Goal: Communication & Community: Answer question/provide support

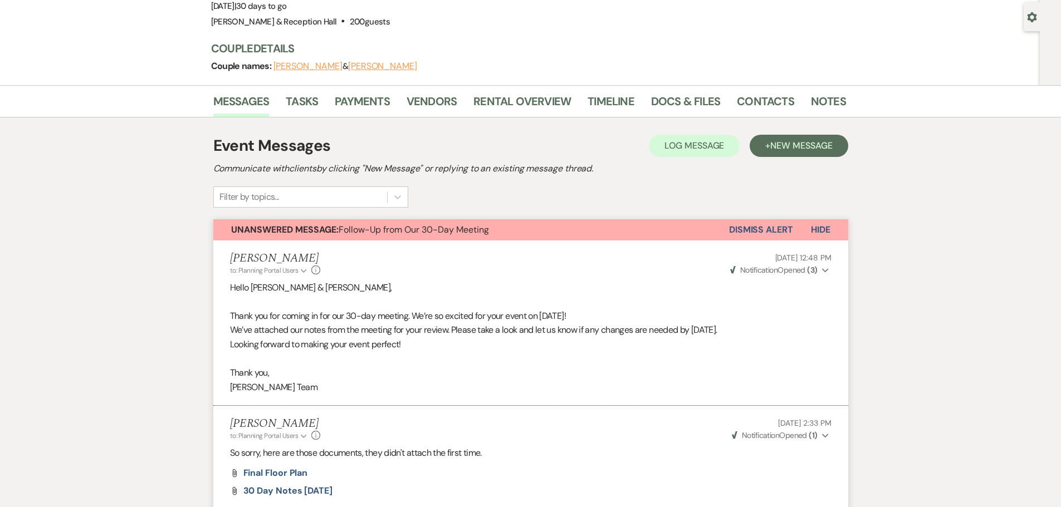
scroll to position [97, 0]
click at [340, 107] on link "Payments" at bounding box center [362, 105] width 55 height 25
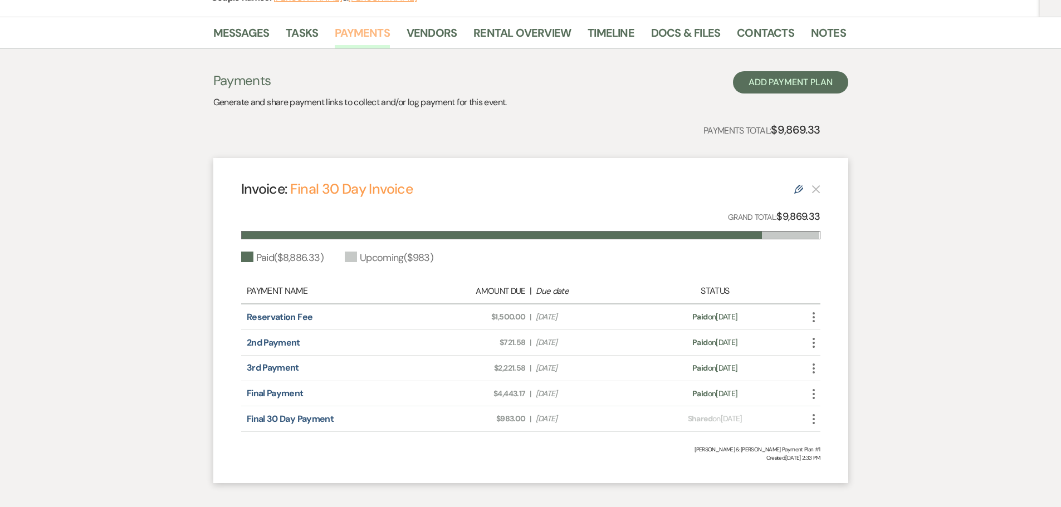
scroll to position [167, 0]
click at [315, 420] on link "Final 30 Day Payment" at bounding box center [290, 419] width 87 height 12
click at [243, 38] on link "Messages" at bounding box center [241, 35] width 56 height 25
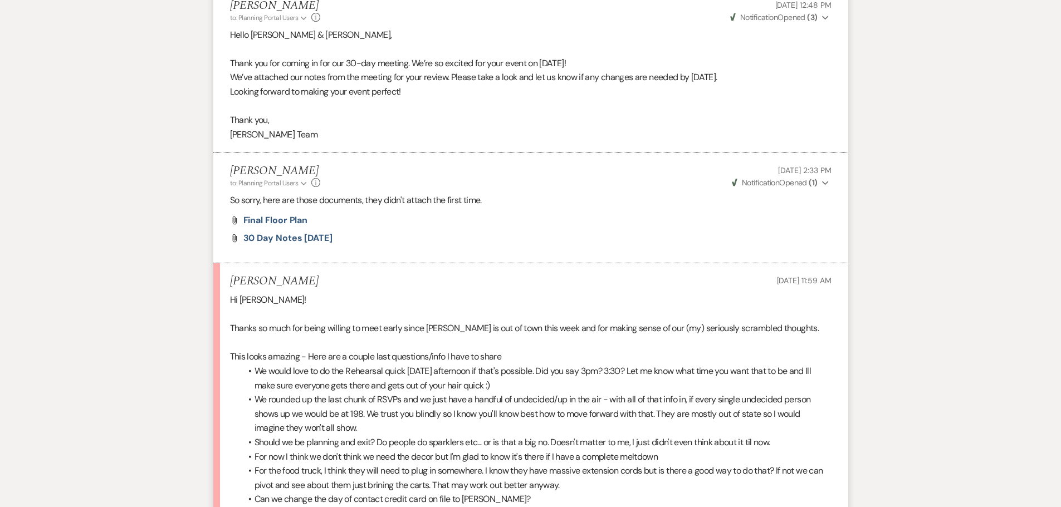
scroll to position [494, 0]
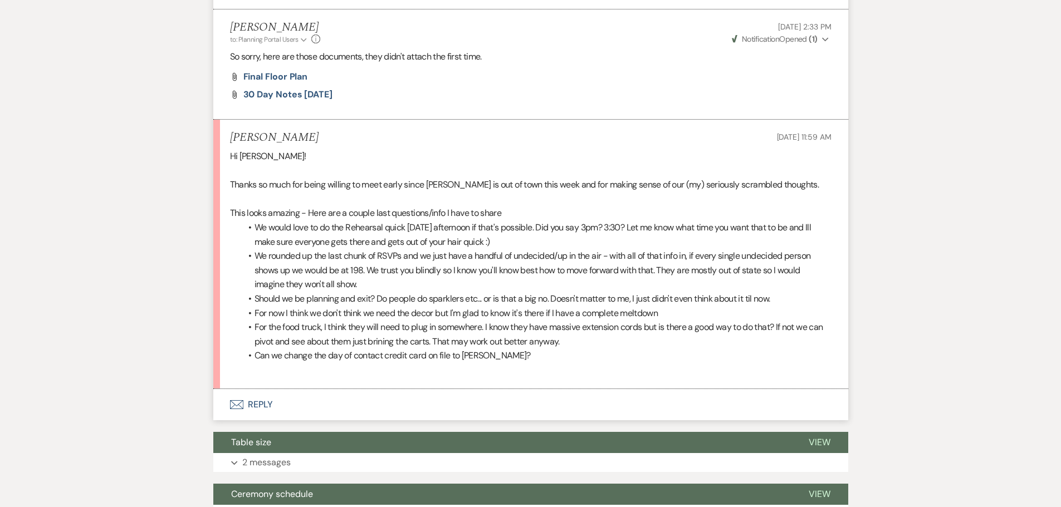
click at [260, 400] on button "Envelope Reply" at bounding box center [530, 404] width 635 height 31
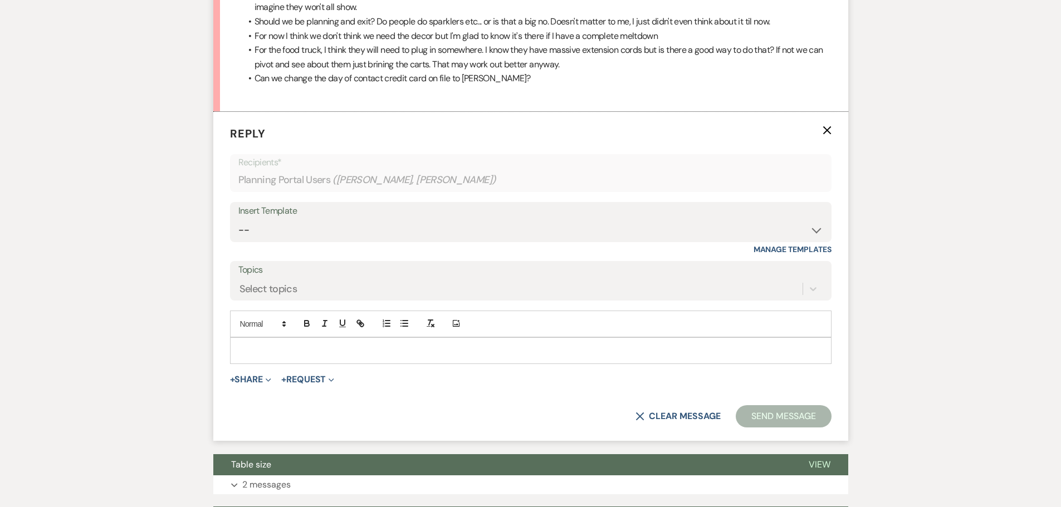
scroll to position [773, 0]
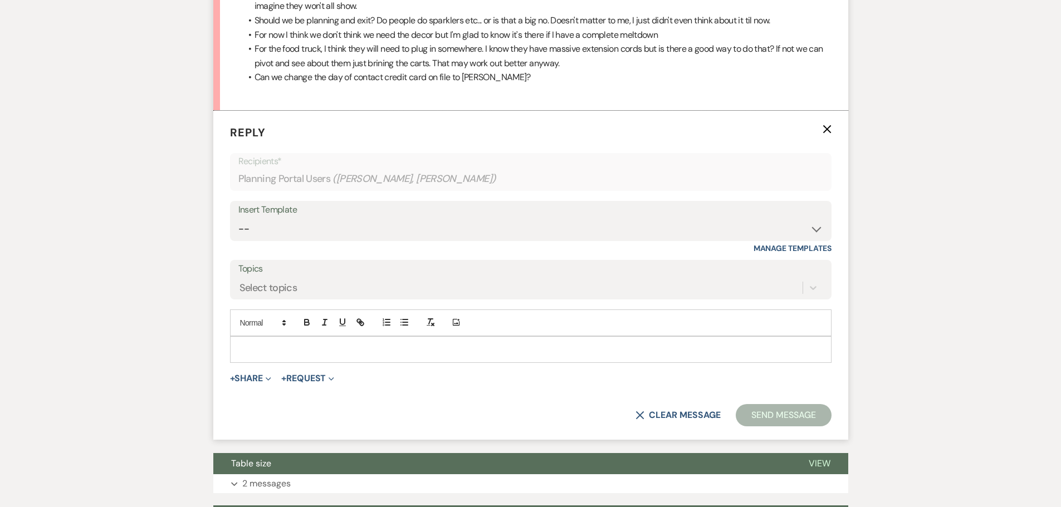
click at [283, 346] on p at bounding box center [531, 350] width 584 height 12
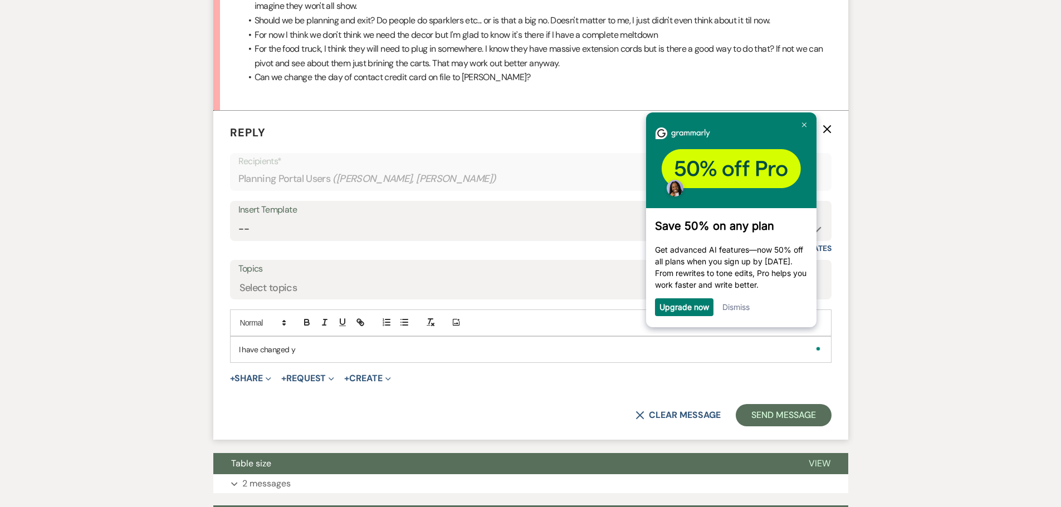
scroll to position [0, 0]
drag, startPoint x: 291, startPoint y: 350, endPoint x: 234, endPoint y: 352, distance: 56.3
click at [234, 352] on div "I have changed" at bounding box center [531, 350] width 600 height 26
click at [805, 120] on link at bounding box center [804, 125] width 18 height 18
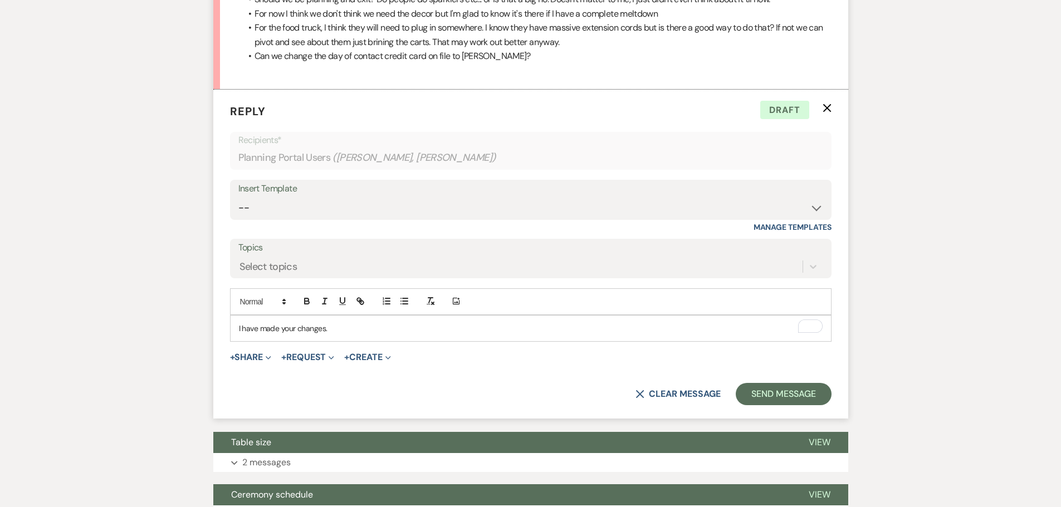
scroll to position [829, 0]
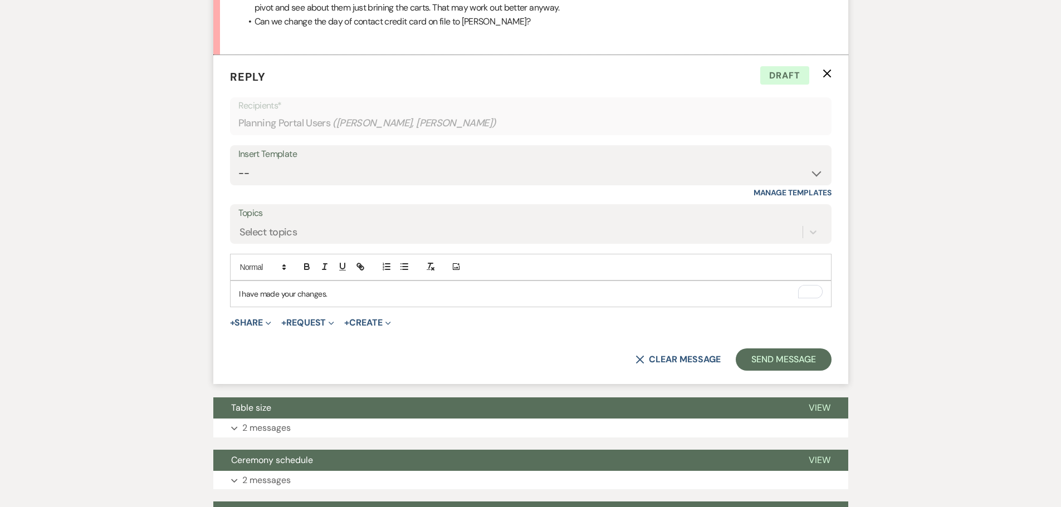
click at [356, 300] on p "I have made your changes." at bounding box center [531, 294] width 584 height 12
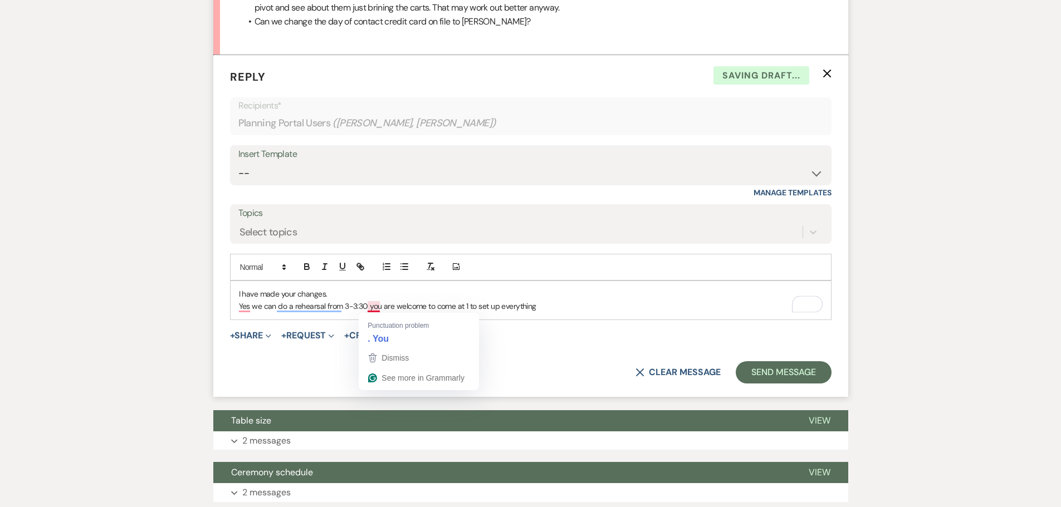
click at [365, 307] on p "Yes we can do a rehearsal from 3-3:30 you are welcome to come at 1 to set up ev…" at bounding box center [531, 306] width 584 height 12
click at [566, 303] on p "Yes we can do a rehearsal from 3-3:30 you are welcome to come at 1 to set up ev…" at bounding box center [531, 306] width 584 height 12
click at [578, 306] on p "Yes we can do a rehearsal from 3-3:30. You are welcome to come at 1 to set up e…" at bounding box center [531, 306] width 584 height 12
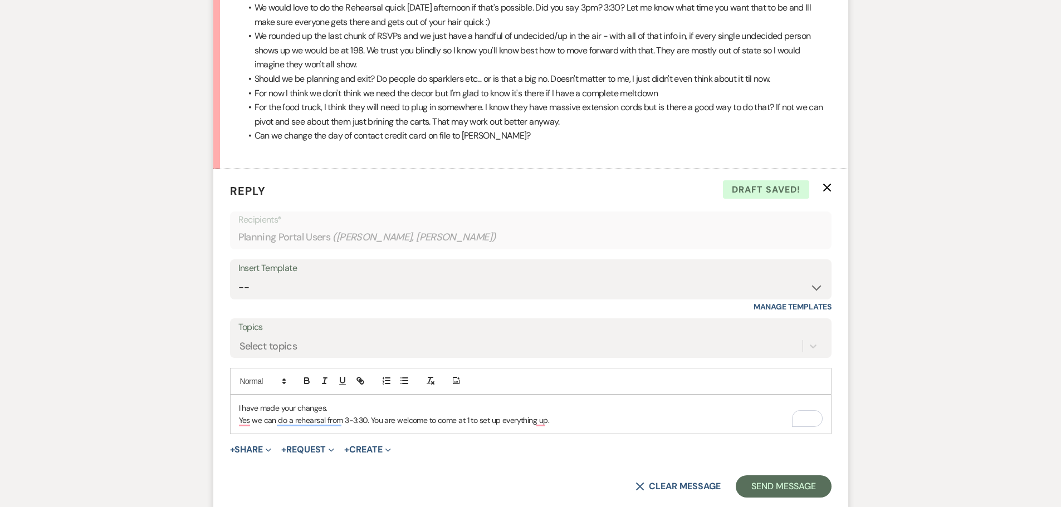
scroll to position [717, 0]
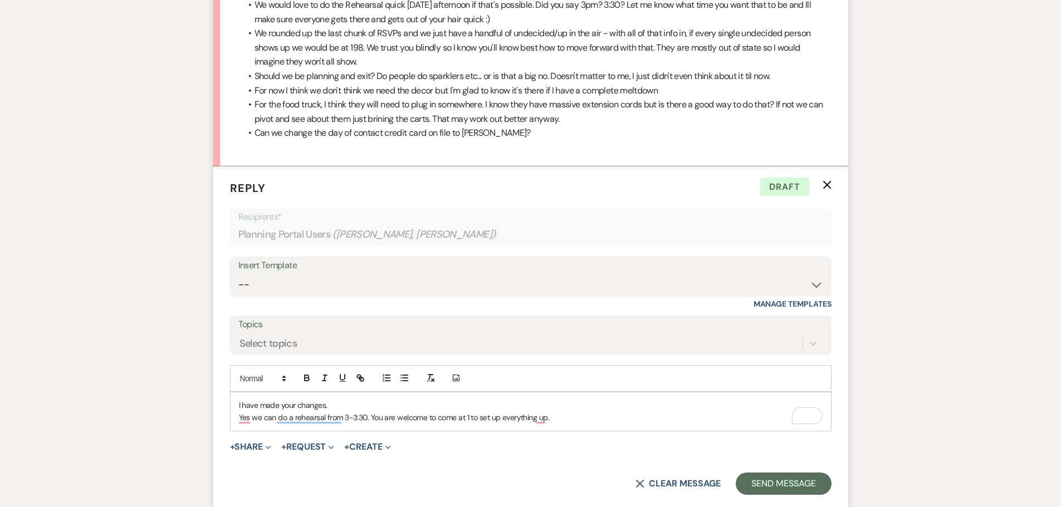
click at [591, 427] on div "I have made your changes. Yes we can do a rehearsal from 3-3:30. You are welcom…" at bounding box center [531, 412] width 600 height 38
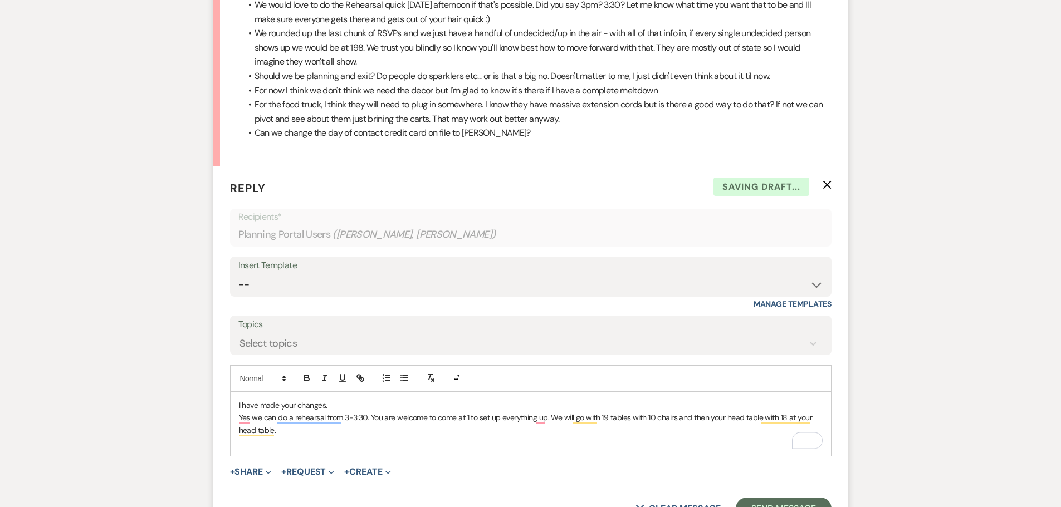
click at [334, 432] on p "Yes we can do a rehearsal from 3-3:30. You are welcome to come at 1 to set up e…" at bounding box center [531, 424] width 584 height 25
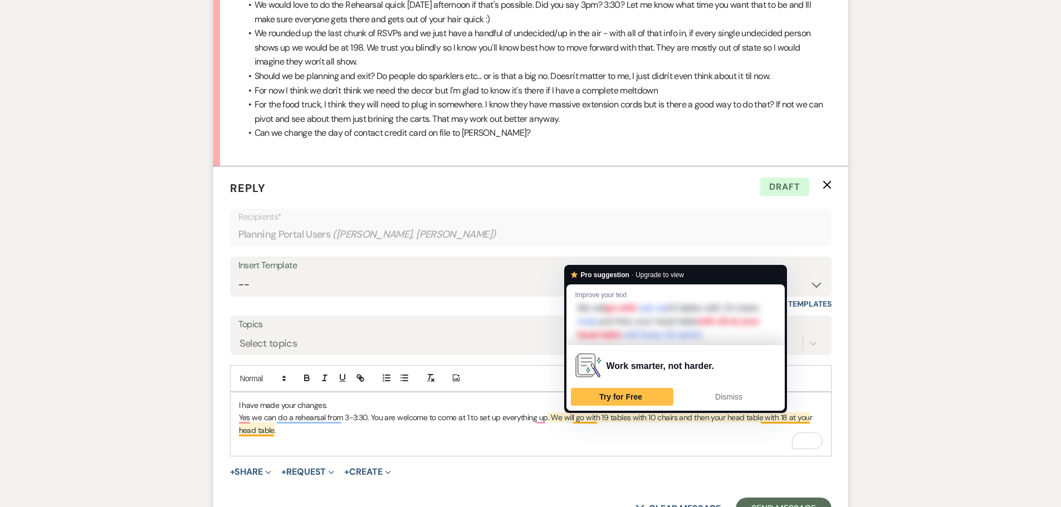
click at [591, 436] on p "Yes we can do a rehearsal from 3-3:30. You are welcome to come at 1 to set up e…" at bounding box center [531, 424] width 584 height 25
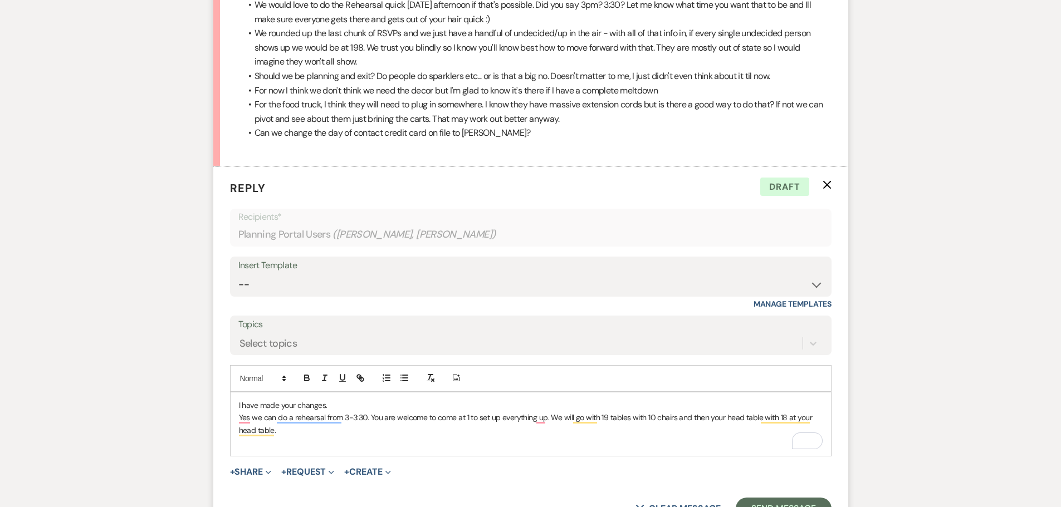
click at [718, 425] on p "Yes we can do a rehearsal from 3-3:30. You are welcome to come at 1 to set up e…" at bounding box center [531, 424] width 584 height 25
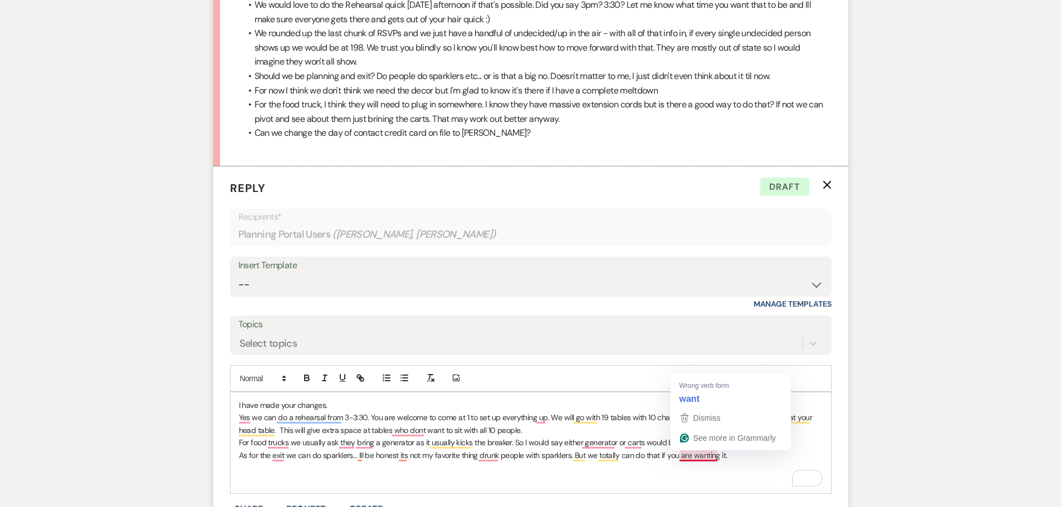
click at [597, 439] on p "For food trucks we usually ask they bring a generator as it usually kicks the b…" at bounding box center [531, 443] width 584 height 12
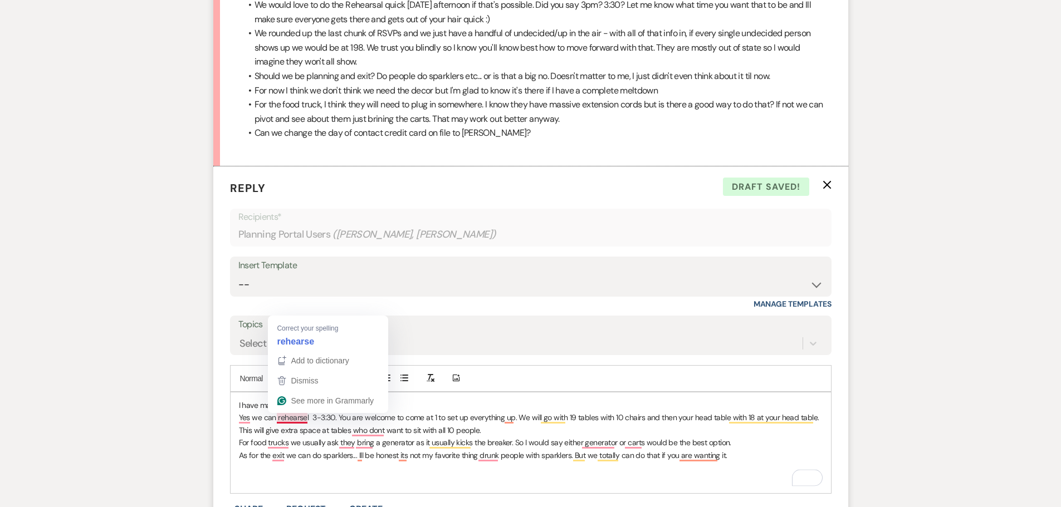
click at [296, 418] on p "Yes we can rehearsel 3-3:30. You are welcome to come at 1 to set up everything …" at bounding box center [531, 424] width 584 height 25
click at [296, 418] on p "Yes we can rehearsal 3-3:30. You are welcome to come at 1 to set up everything …" at bounding box center [531, 424] width 584 height 25
click at [310, 419] on p "Yes we can rehearsal 3-3:30. You are welcome to come at 1 to set up everything …" at bounding box center [531, 424] width 584 height 25
click at [491, 429] on p "Yes we can rehearsal 3-3:30. You are welcome to come at 1 to set up everything …" at bounding box center [531, 424] width 584 height 25
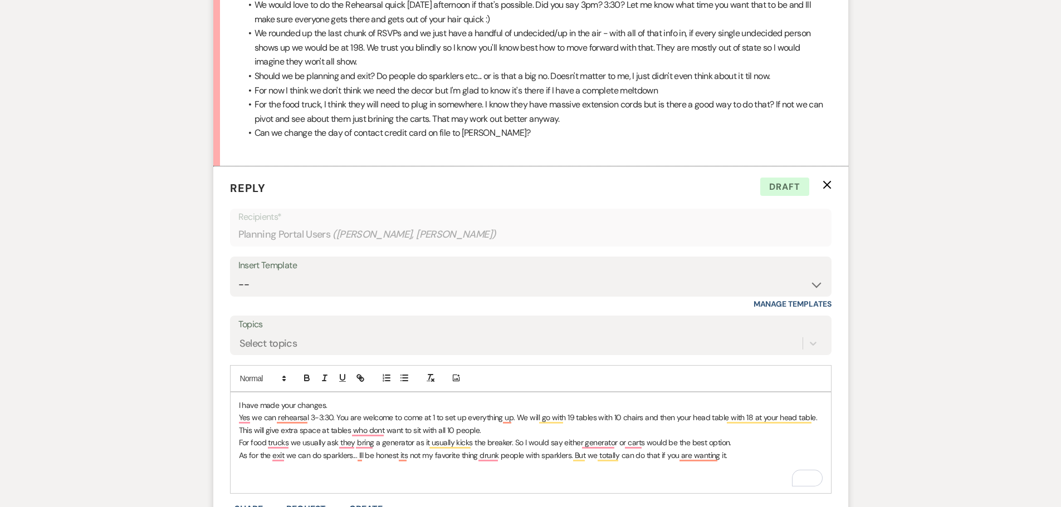
click at [509, 443] on p "For food trucks we usually ask they bring a generator as it usually kicks the b…" at bounding box center [531, 443] width 584 height 12
click at [755, 453] on p "As for the exit we can do sparklers... Ill be honest its not my favorite thing …" at bounding box center [531, 455] width 584 height 12
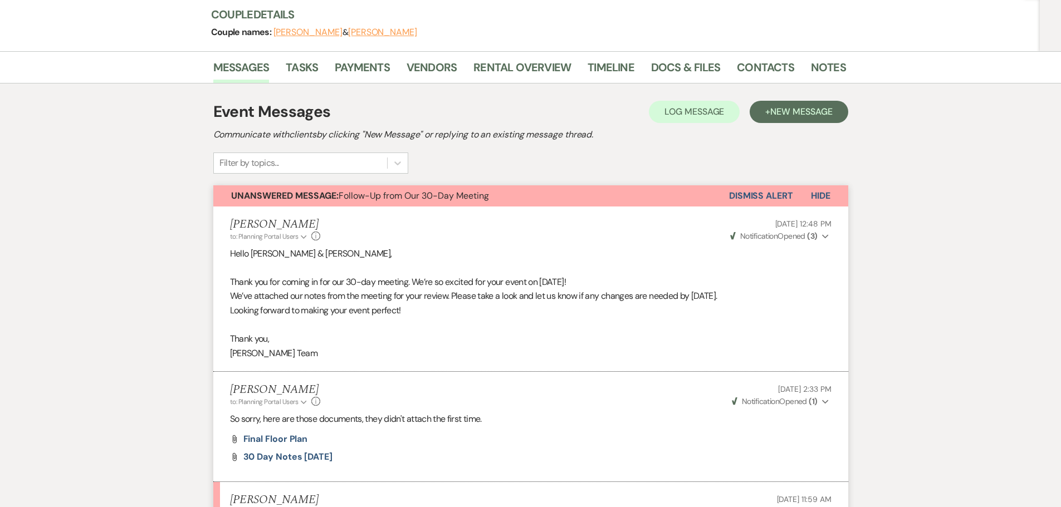
scroll to position [105, 0]
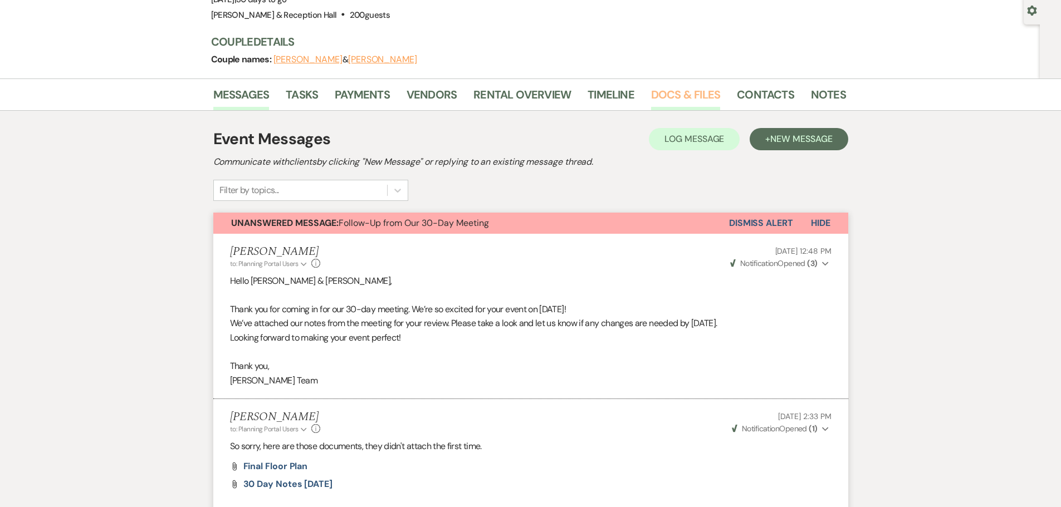
click at [697, 92] on link "Docs & Files" at bounding box center [685, 98] width 69 height 25
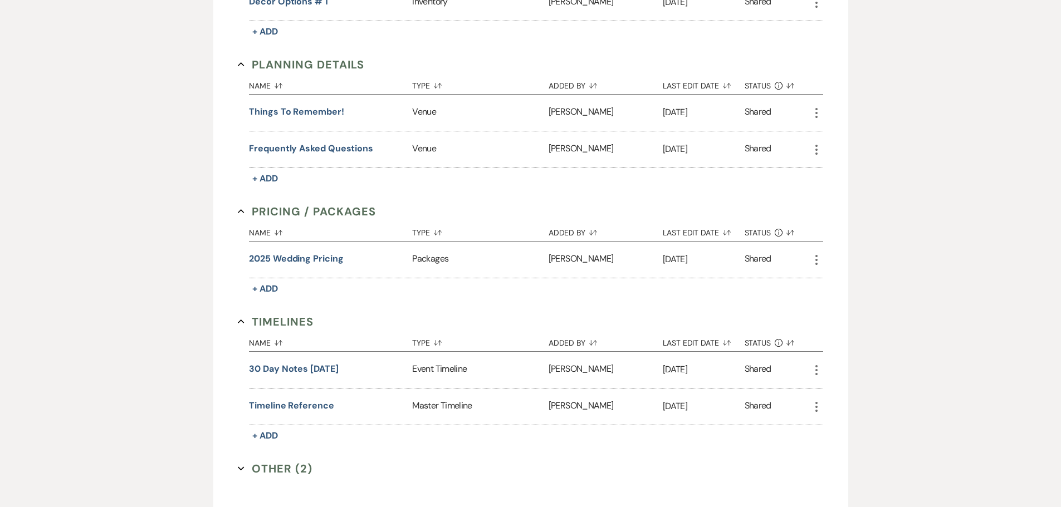
scroll to position [829, 0]
click at [813, 371] on icon "More" at bounding box center [816, 369] width 13 height 13
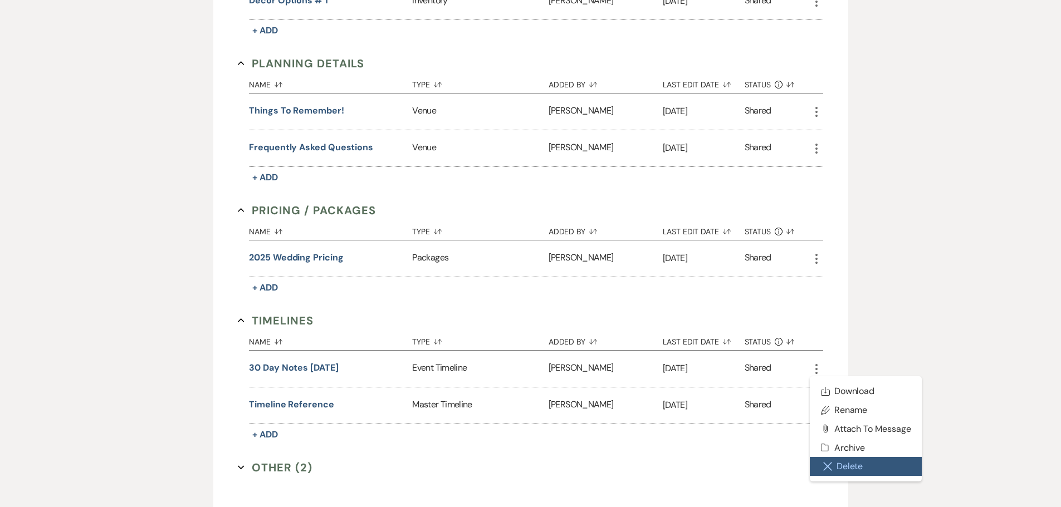
click at [838, 463] on button "Close Delete X Delete" at bounding box center [866, 466] width 112 height 19
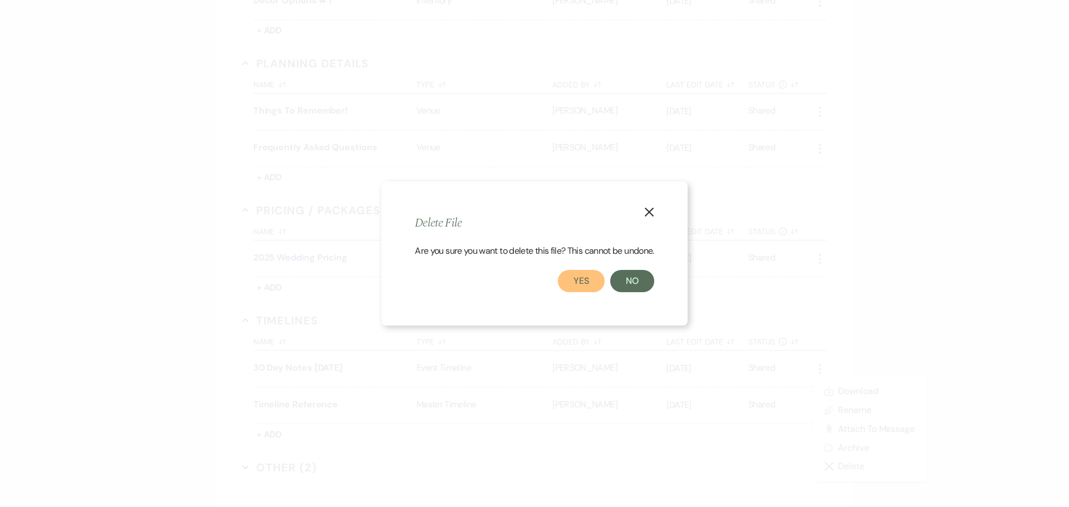
click at [580, 281] on button "Yes" at bounding box center [581, 281] width 47 height 22
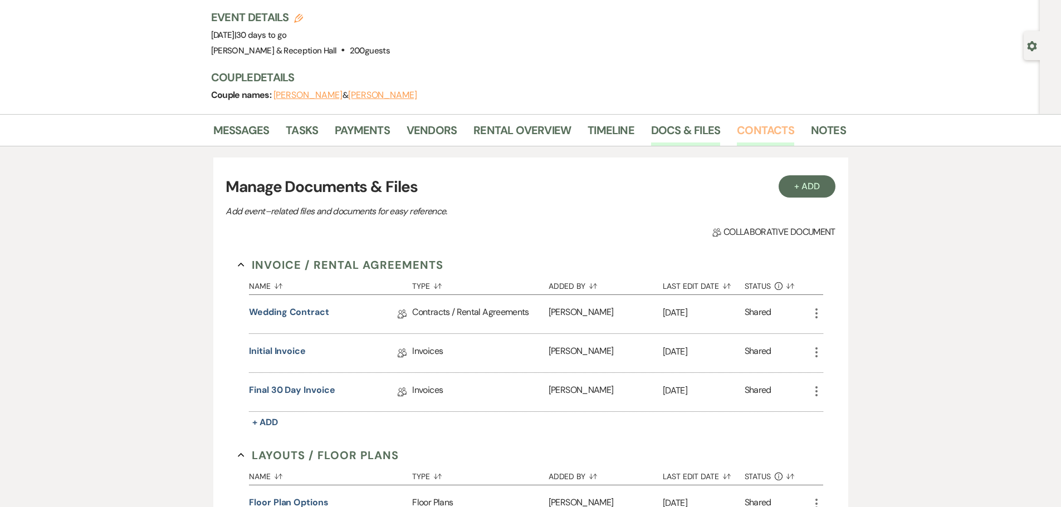
scroll to position [49, 0]
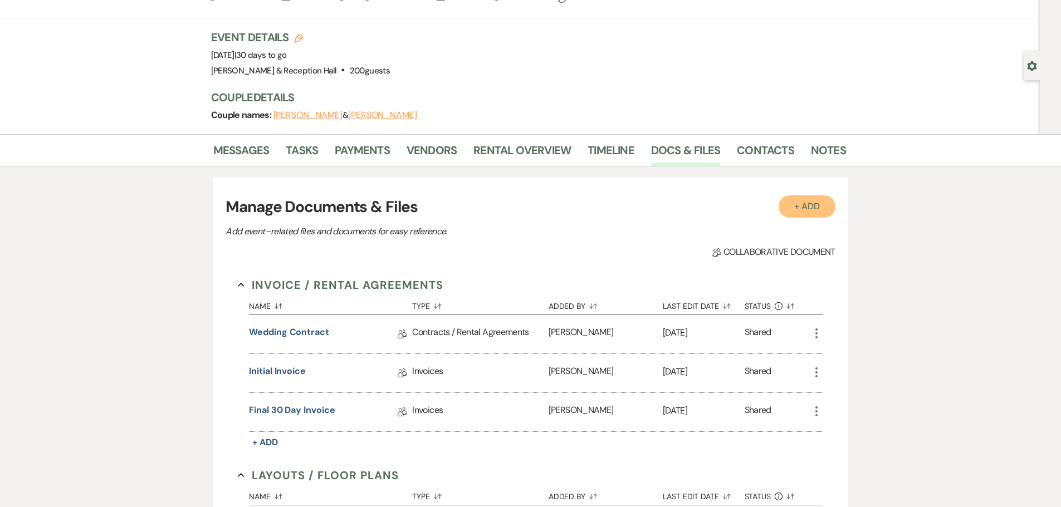
click at [794, 215] on button "+ Add" at bounding box center [806, 206] width 57 height 22
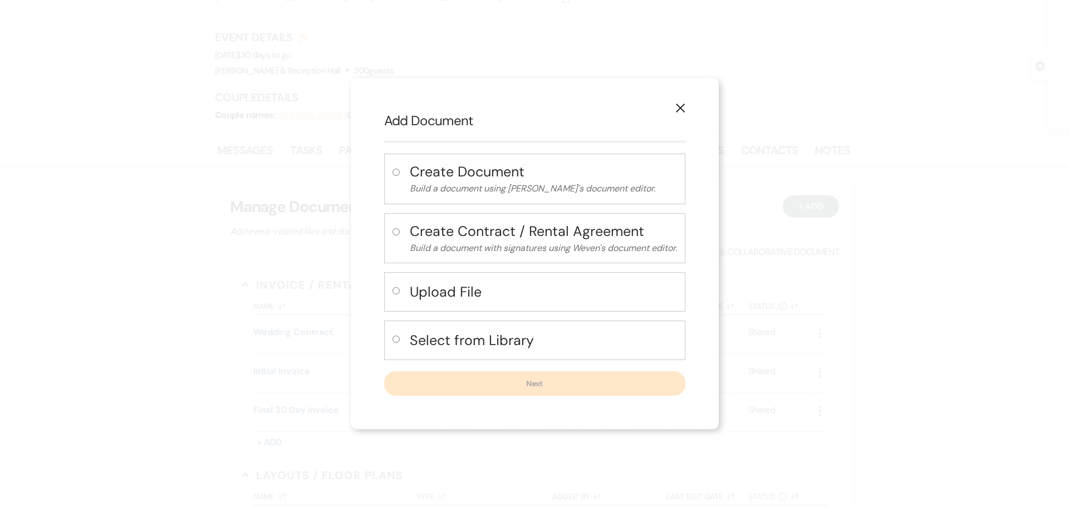
click at [393, 290] on input "radio" at bounding box center [396, 290] width 7 height 7
radio input "true"
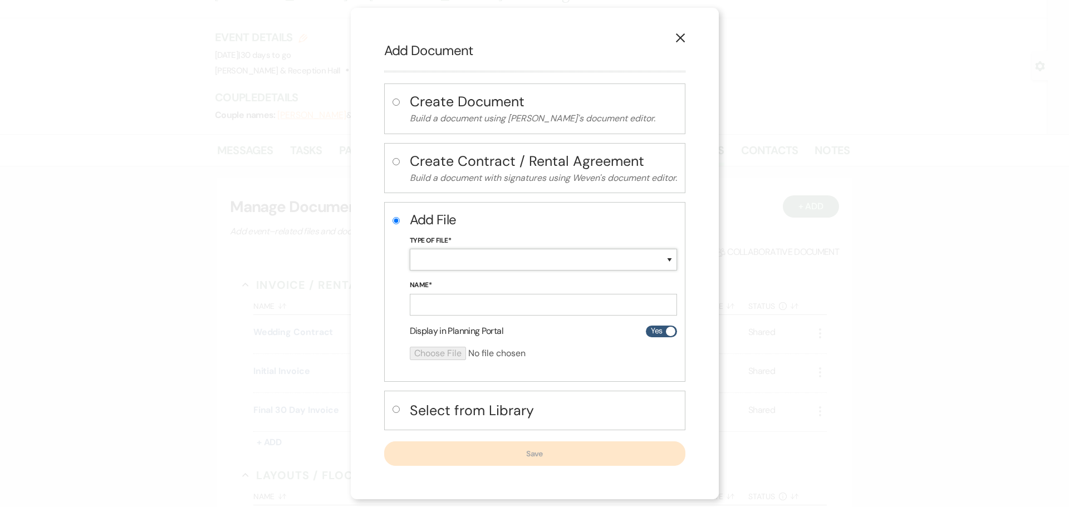
click at [483, 260] on select "Special Event Insurance Vendor Certificate of Insurance Contracts / Rental Agre…" at bounding box center [543, 260] width 267 height 22
click at [424, 267] on select "Special Event Insurance Vendor Certificate of Insurance Contracts / Rental Agre…" at bounding box center [543, 260] width 267 height 22
select select "0"
click at [410, 249] on select "Special Event Insurance Vendor Certificate of Insurance Contracts / Rental Agre…" at bounding box center [543, 260] width 267 height 22
click at [429, 300] on input "Name*" at bounding box center [543, 305] width 267 height 22
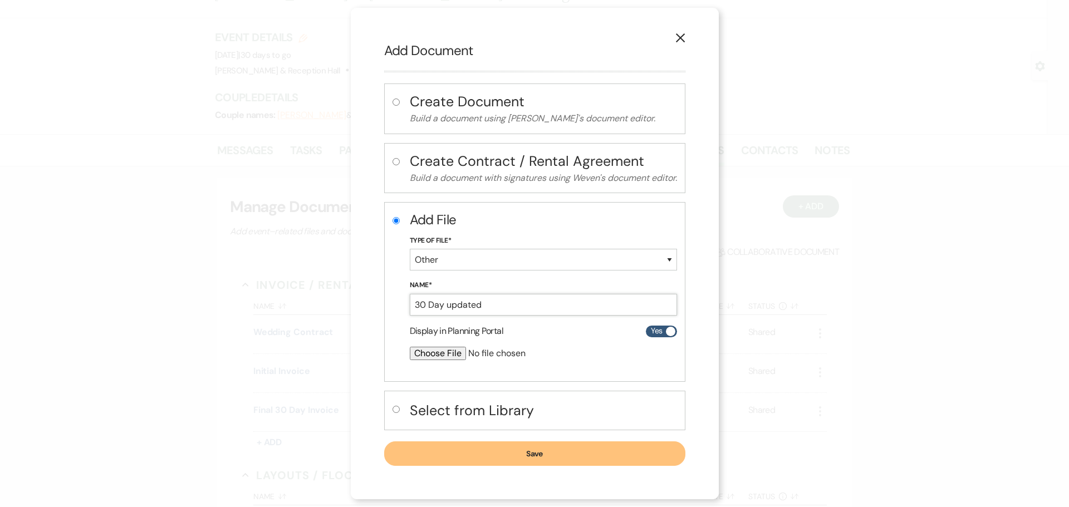
type input "30 Day updated"
click at [434, 354] on input "file" at bounding box center [514, 353] width 208 height 13
type input "C:\fakepath\30 day notes - [PERSON_NAME] and [PERSON_NAME].pdf"
click at [518, 370] on span "30 day notes - [PERSON_NAME] and [PERSON_NAME].pdf" at bounding box center [542, 368] width 221 height 12
click at [443, 366] on span "30 day notes - [PERSON_NAME] and [PERSON_NAME].pdf" at bounding box center [542, 368] width 221 height 12
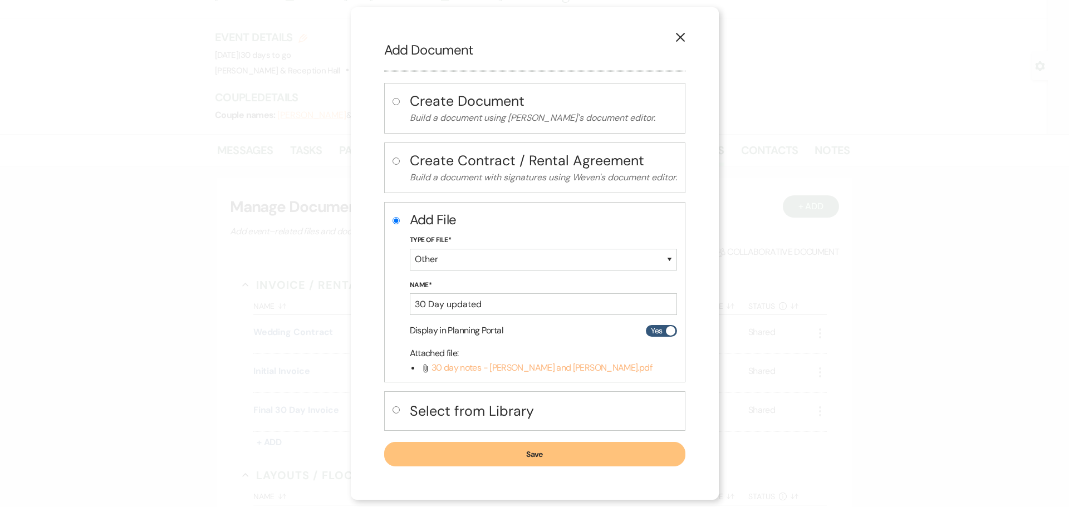
click at [468, 371] on span "30 day notes - [PERSON_NAME] and [PERSON_NAME].pdf" at bounding box center [542, 368] width 221 height 12
click at [423, 367] on use at bounding box center [425, 369] width 4 height 8
click at [684, 35] on use "button" at bounding box center [679, 37] width 9 height 9
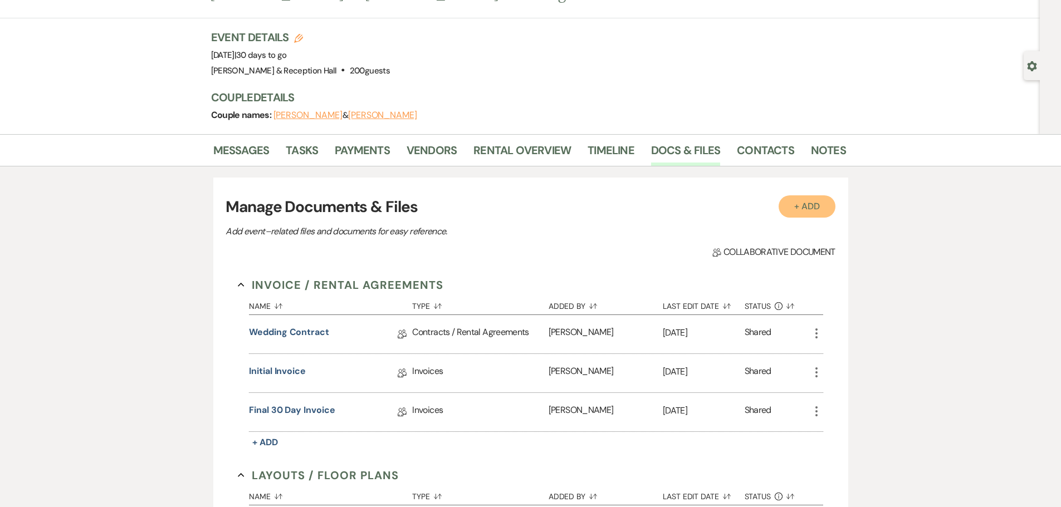
click at [804, 209] on button "+ Add" at bounding box center [806, 206] width 57 height 22
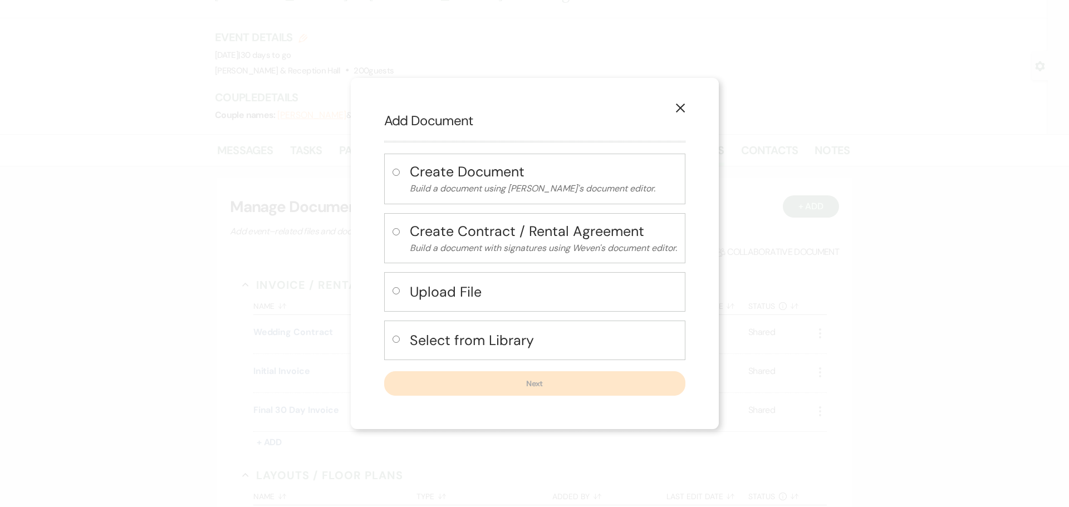
click at [395, 291] on input "radio" at bounding box center [396, 290] width 7 height 7
radio input "true"
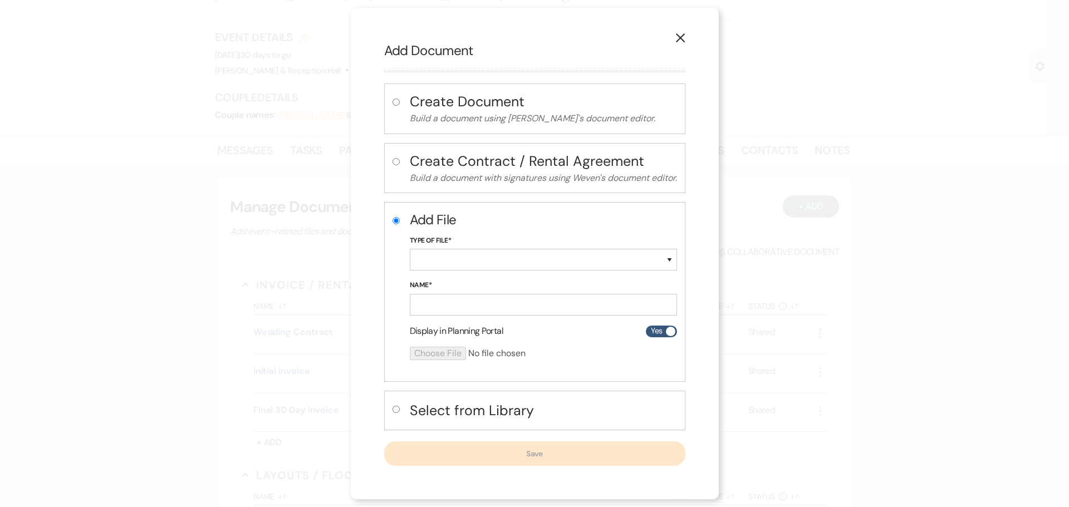
click at [464, 272] on div "Type of File* Special Event Insurance Vendor Certificate of Insurance Contracts…" at bounding box center [543, 257] width 267 height 45
click at [464, 261] on select "Special Event Insurance Vendor Certificate of Insurance Contracts / Rental Agre…" at bounding box center [543, 260] width 267 height 22
select select "0"
click at [410, 249] on select "Special Event Insurance Vendor Certificate of Insurance Contracts / Rental Agre…" at bounding box center [543, 260] width 267 height 22
click at [439, 308] on input "Name*" at bounding box center [543, 305] width 267 height 22
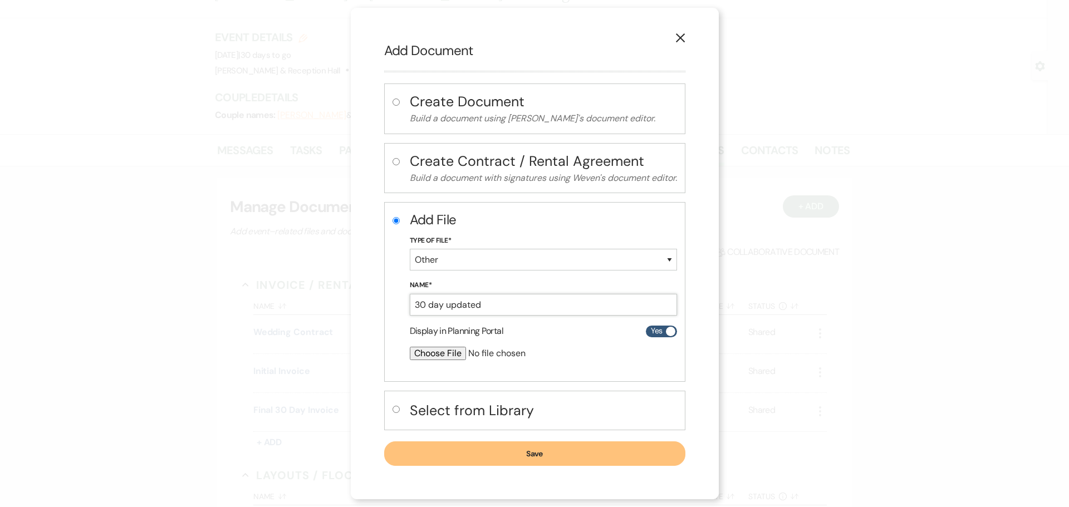
type input "30 day updated"
click at [439, 354] on input "file" at bounding box center [514, 353] width 208 height 13
type input "C:\fakepath\30 day notes - [PERSON_NAME] and [PERSON_NAME].pdf"
click at [481, 449] on button "Save" at bounding box center [534, 454] width 301 height 25
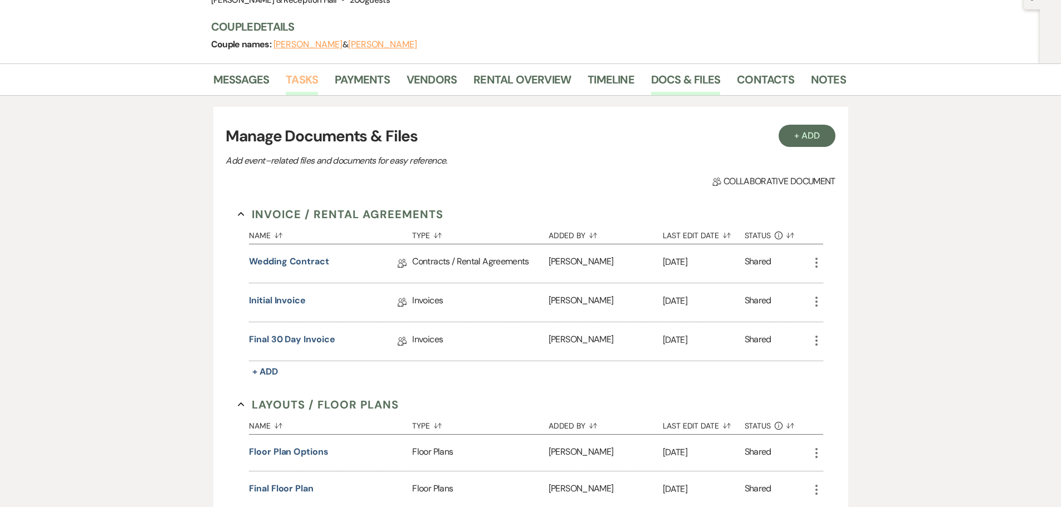
scroll to position [0, 0]
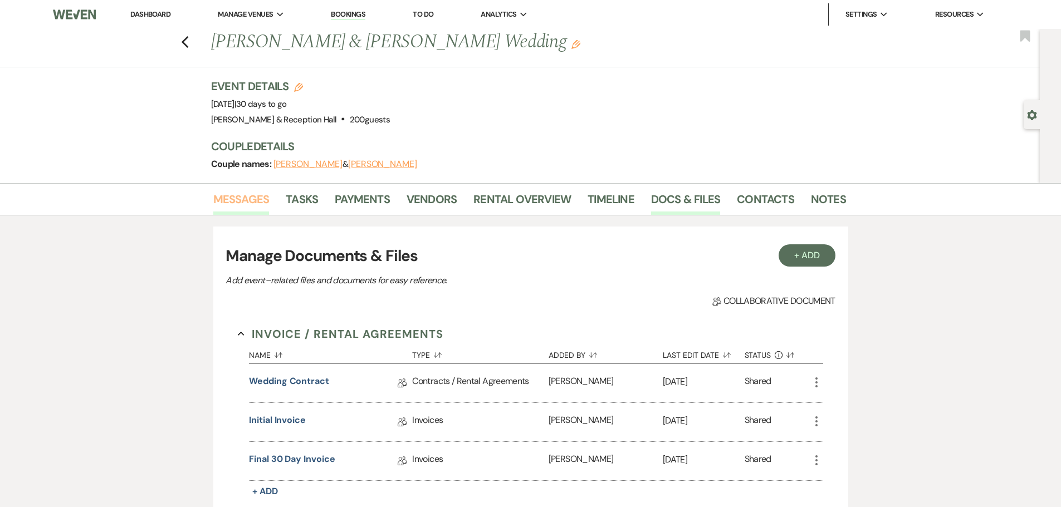
click at [240, 203] on link "Messages" at bounding box center [241, 202] width 56 height 25
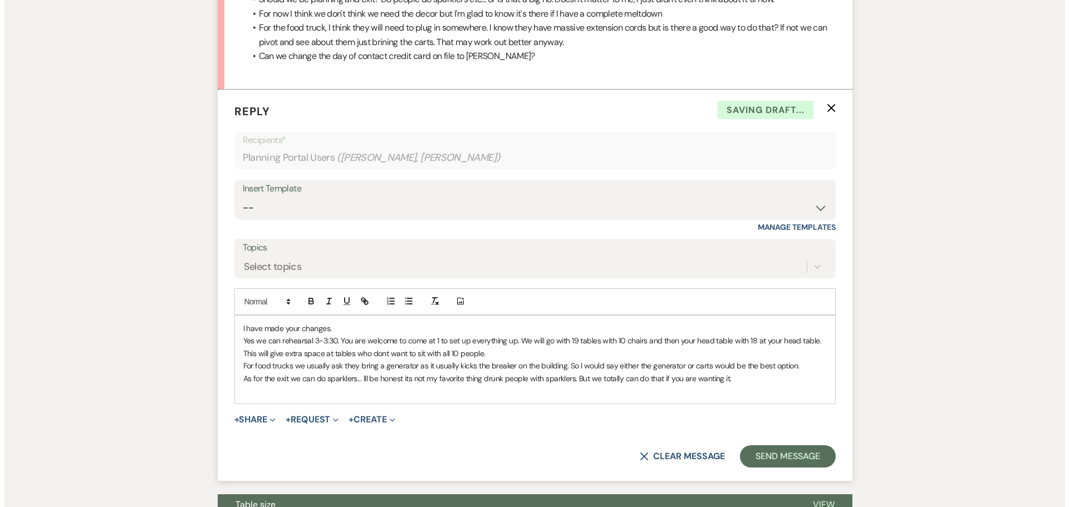
scroll to position [940, 0]
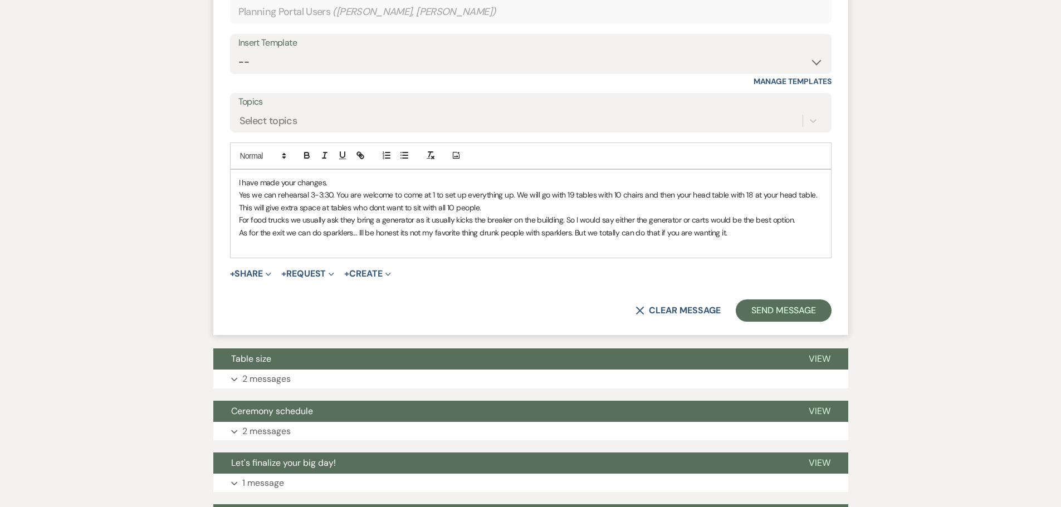
click at [335, 185] on p "I have made your changes." at bounding box center [531, 183] width 584 height 12
click at [265, 271] on button "+ Share Expand" at bounding box center [251, 274] width 42 height 9
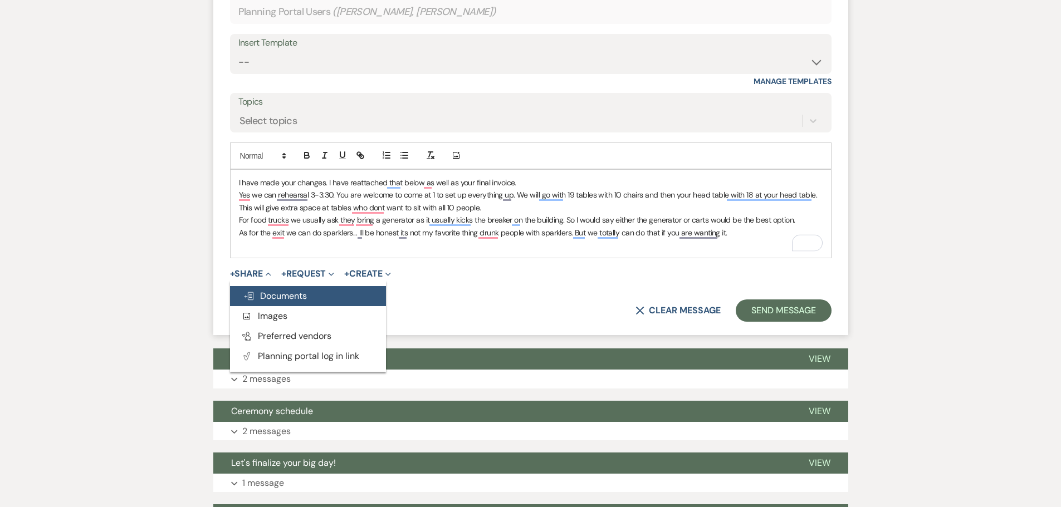
click at [279, 293] on span "Doc Upload Documents" at bounding box center [274, 296] width 63 height 12
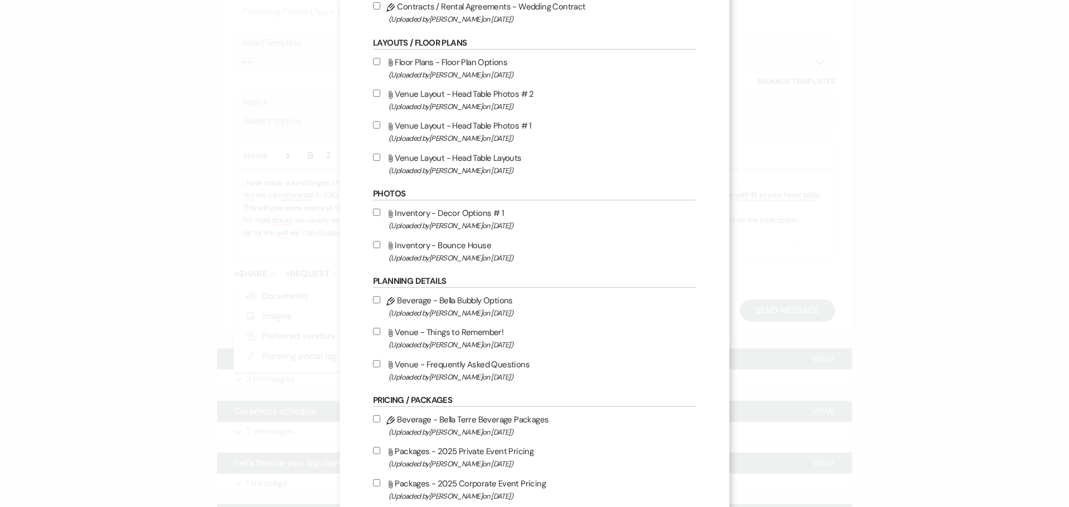
scroll to position [0, 0]
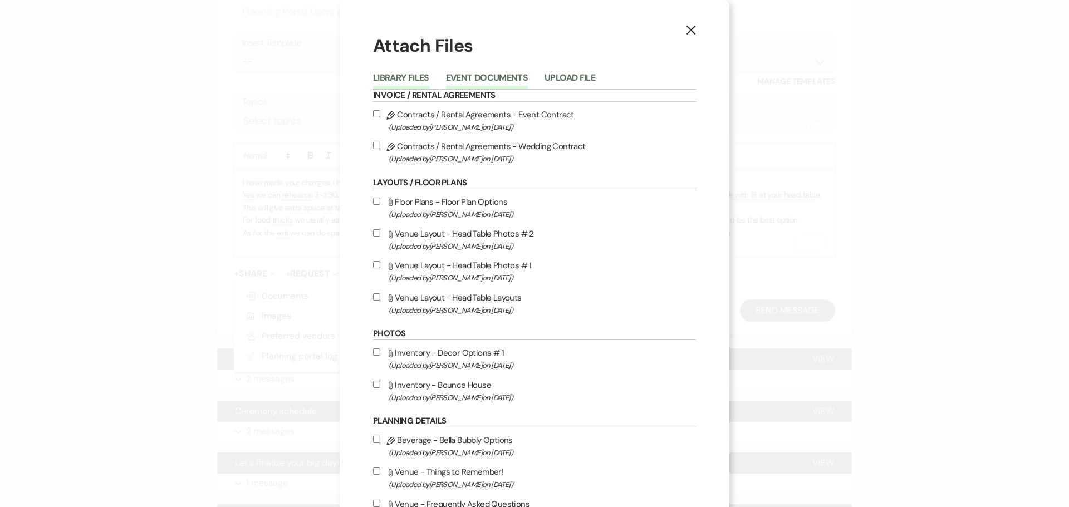
click at [487, 74] on button "Event Documents" at bounding box center [487, 82] width 82 height 16
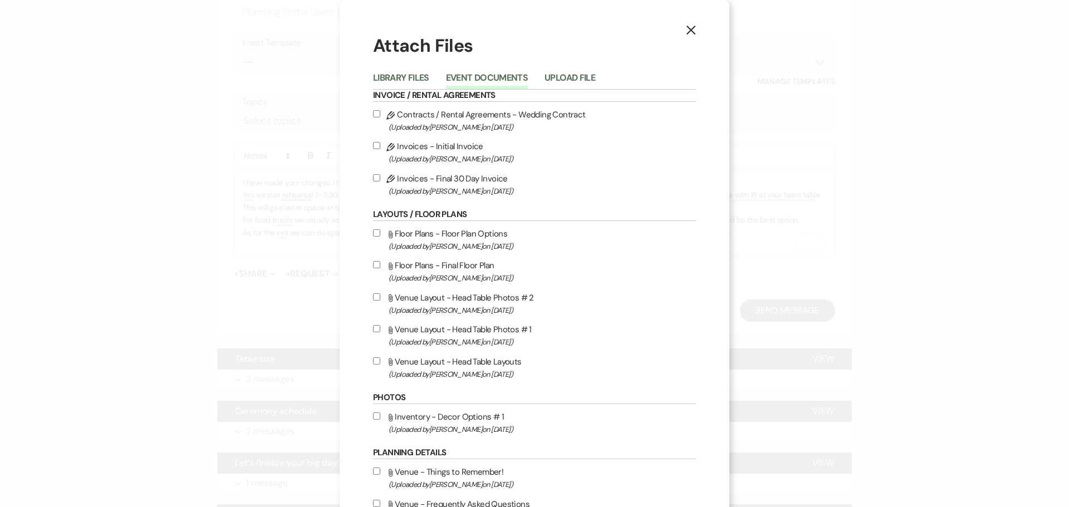
scroll to position [345, 0]
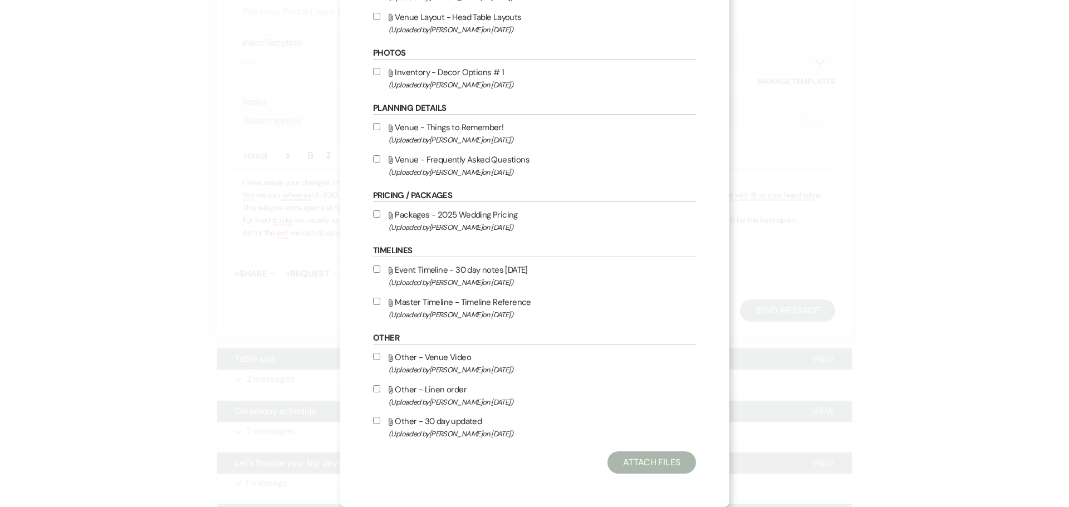
drag, startPoint x: 435, startPoint y: 224, endPoint x: 624, endPoint y: 200, distance: 190.8
click at [624, 200] on h6 "Pricing / Packages" at bounding box center [534, 196] width 323 height 12
click at [373, 423] on input "Attach File Other - 30 day updated (Uploaded by [PERSON_NAME] on [DATE] )" at bounding box center [376, 420] width 7 height 7
checkbox input "true"
click at [644, 468] on button "Attach Files" at bounding box center [652, 463] width 89 height 22
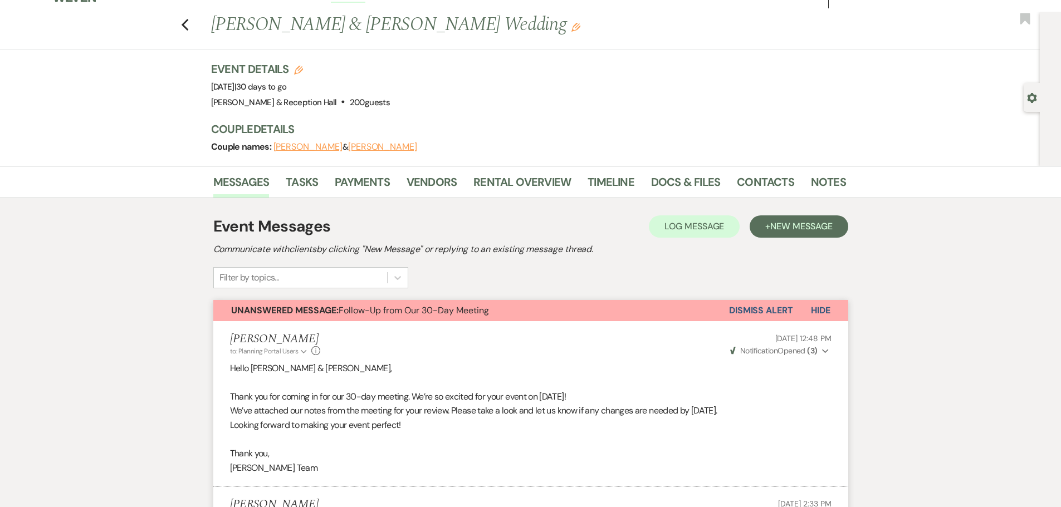
scroll to position [0, 0]
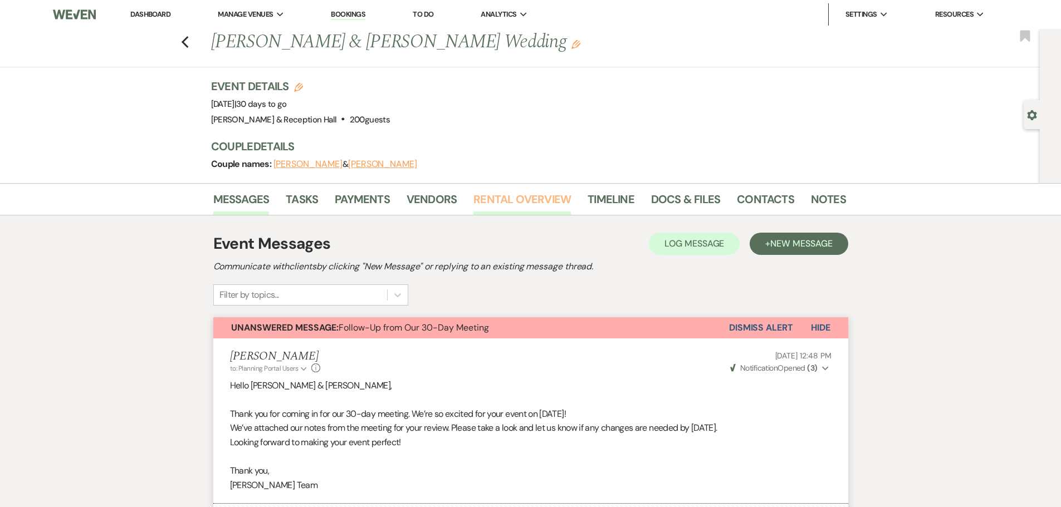
click at [516, 208] on link "Rental Overview" at bounding box center [521, 202] width 97 height 25
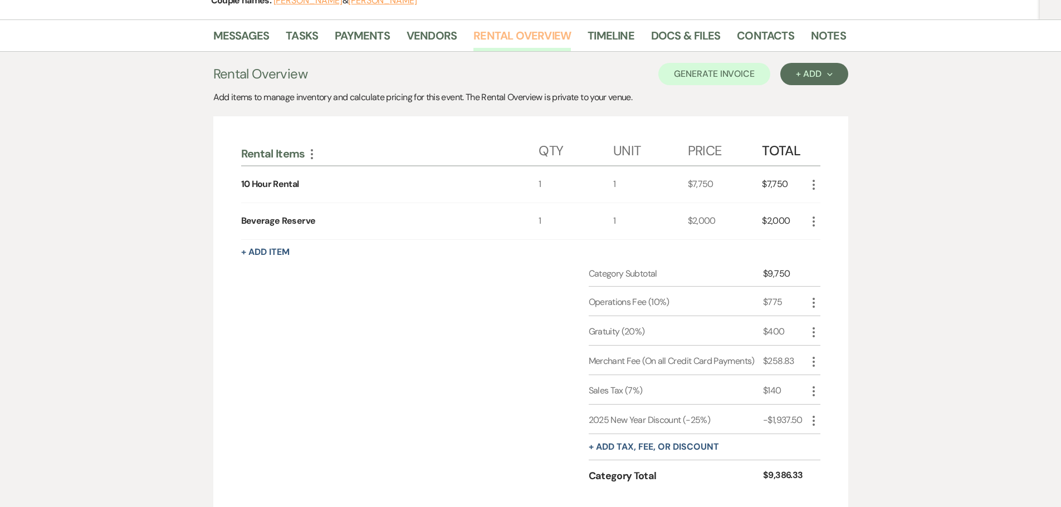
scroll to position [111, 0]
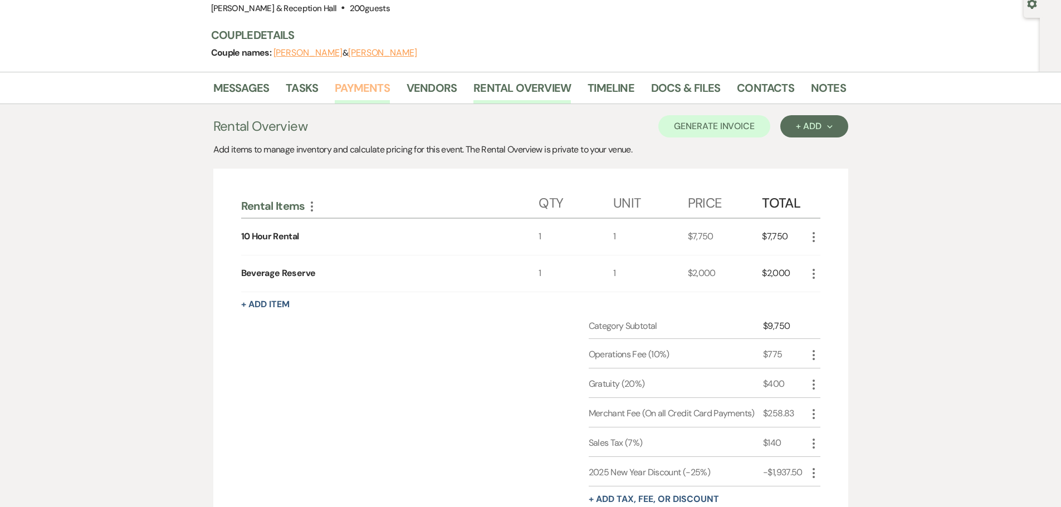
click at [335, 86] on link "Payments" at bounding box center [362, 91] width 55 height 25
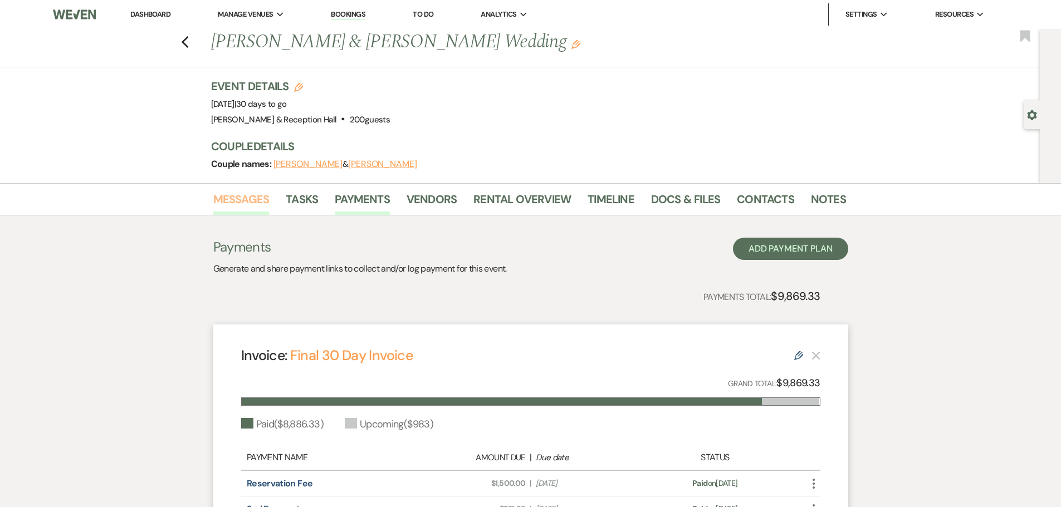
click at [250, 210] on link "Messages" at bounding box center [241, 202] width 56 height 25
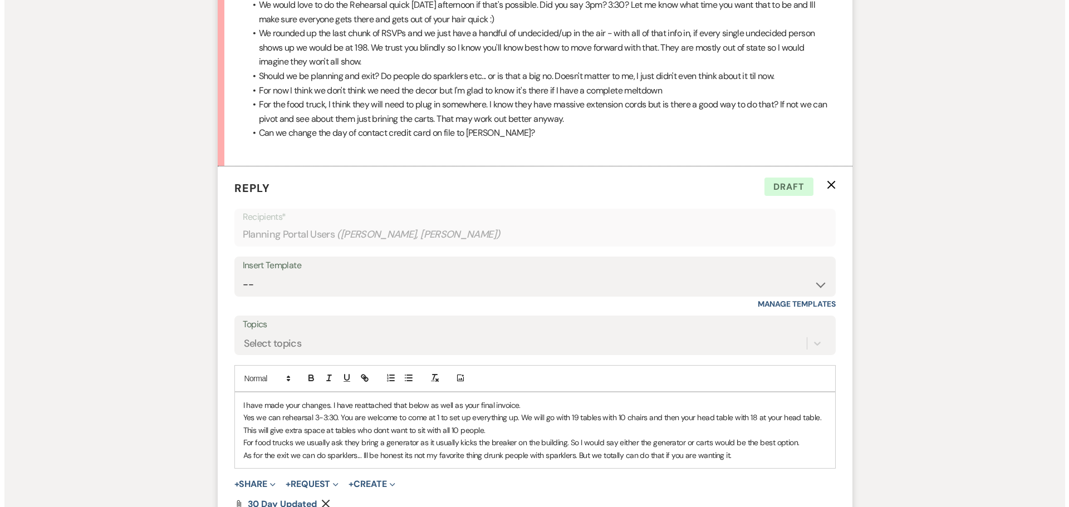
scroll to position [829, 0]
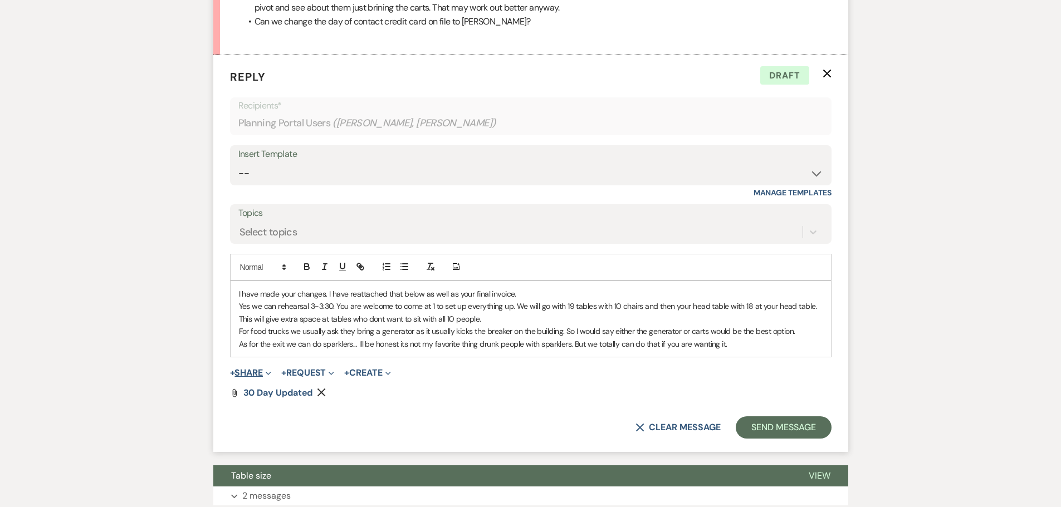
click at [257, 371] on button "+ Share Expand" at bounding box center [251, 373] width 42 height 9
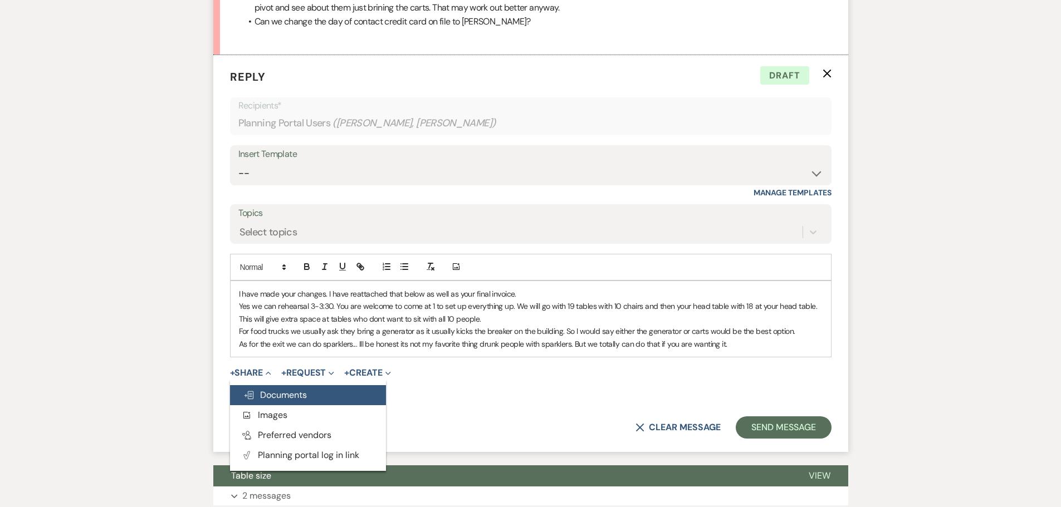
click at [283, 389] on span "Doc Upload Documents" at bounding box center [274, 395] width 63 height 12
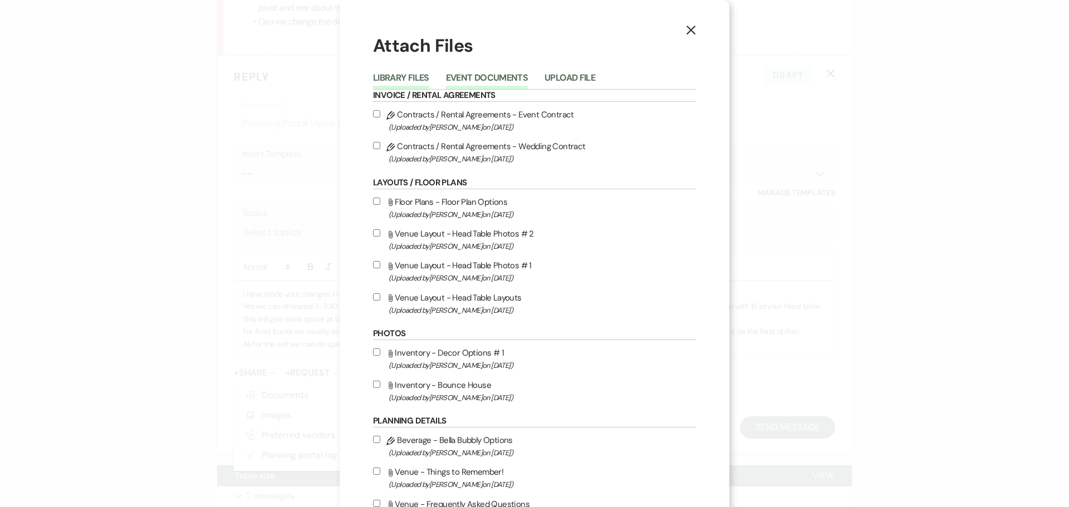
click at [477, 80] on button "Event Documents" at bounding box center [487, 82] width 82 height 16
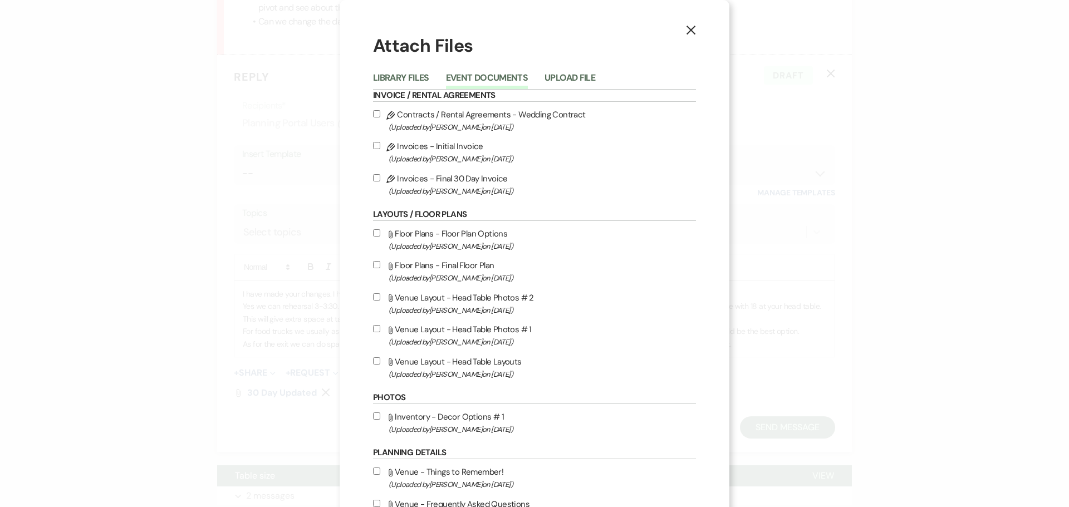
click at [373, 178] on input "Pencil Invoices - Final 30 Day Invoice (Uploaded by [PERSON_NAME] on [DATE] )" at bounding box center [376, 177] width 7 height 7
checkbox input "true"
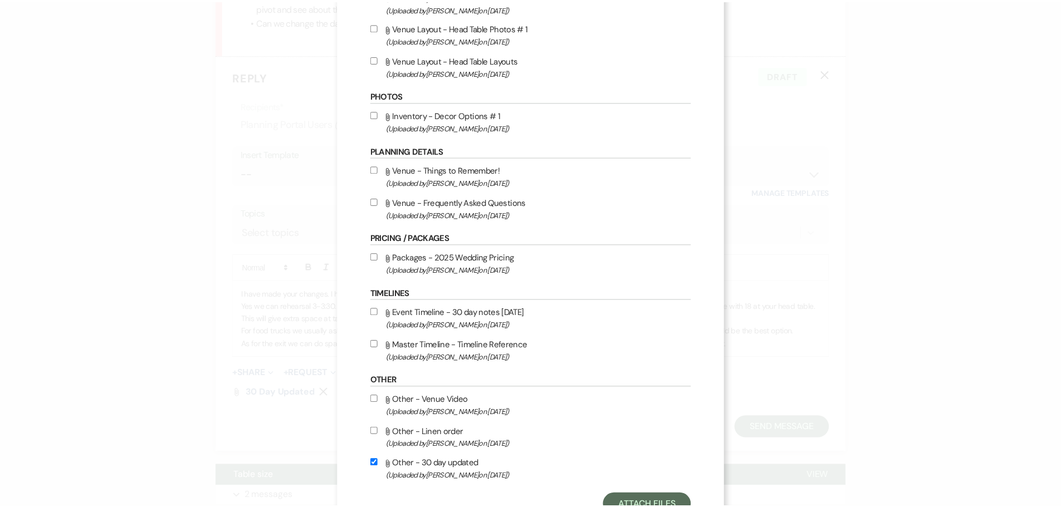
scroll to position [345, 0]
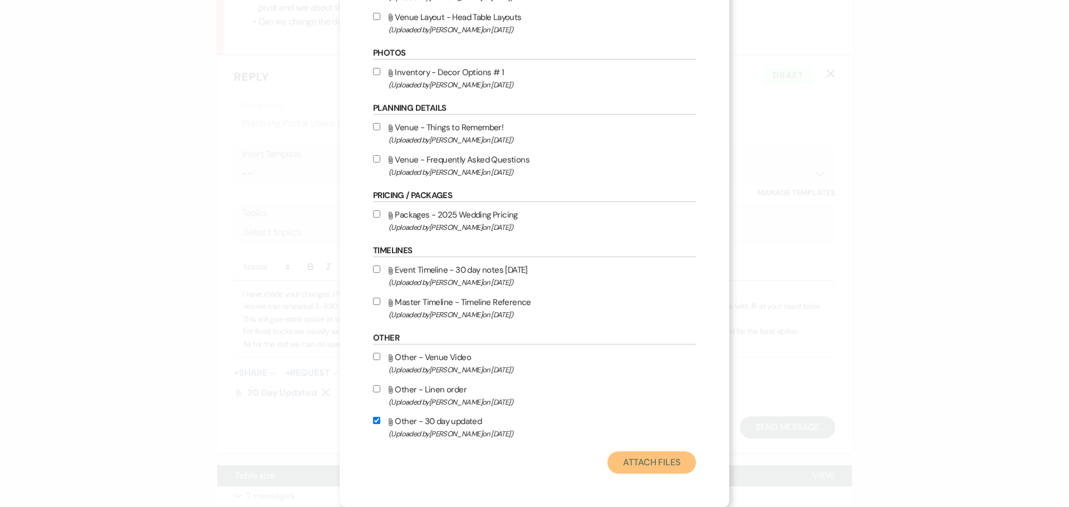
click at [639, 455] on button "Attach Files" at bounding box center [652, 463] width 89 height 22
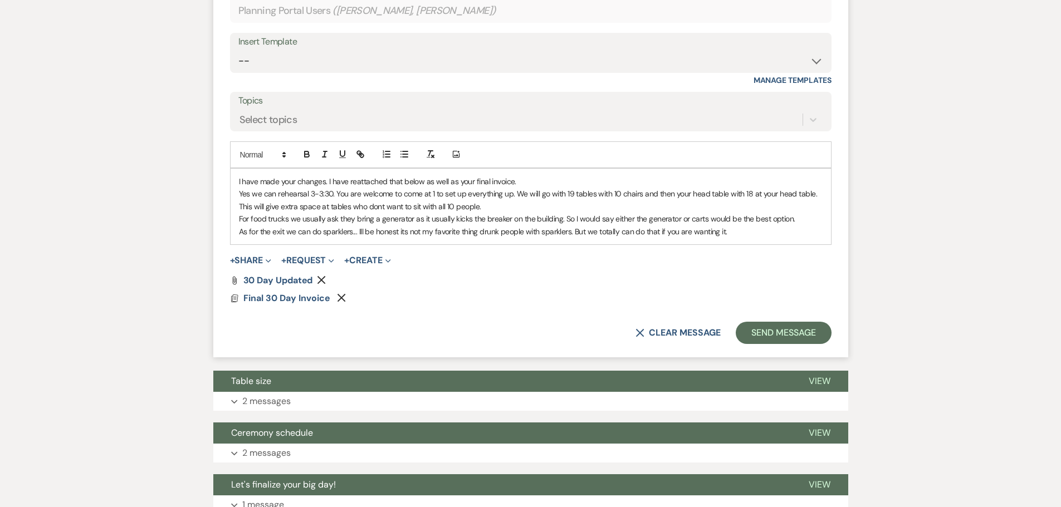
scroll to position [940, 0]
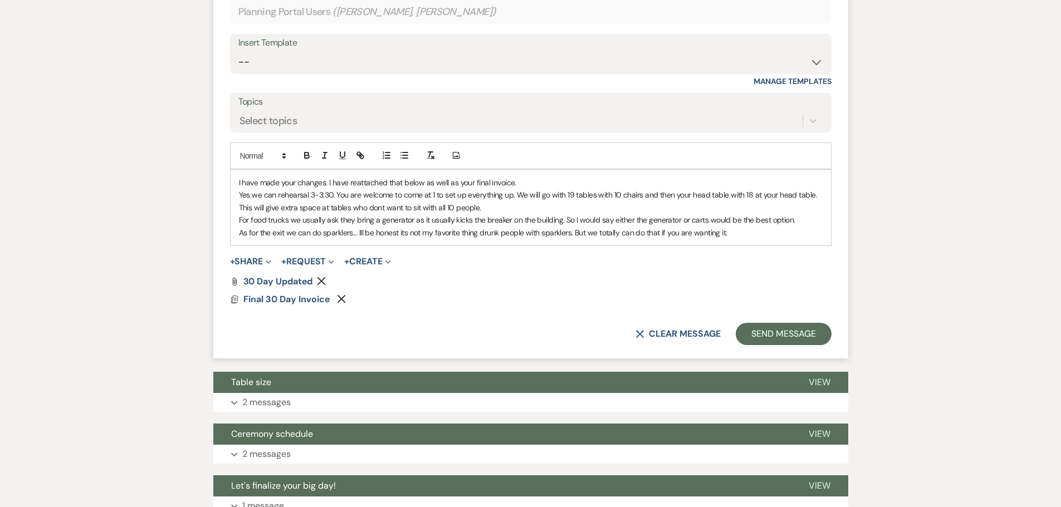
click at [234, 183] on div "I have made your changes. I have reattached that below as well as your final in…" at bounding box center [531, 208] width 600 height 76
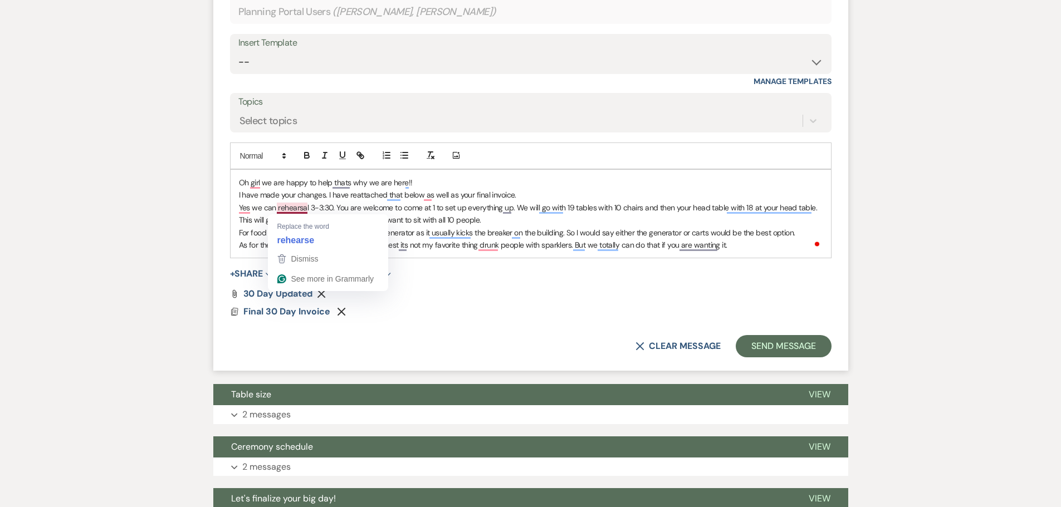
click at [274, 208] on p "Yes we can rehearsal 3-3:30. You are welcome to come at 1 to set up everything …" at bounding box center [531, 214] width 584 height 25
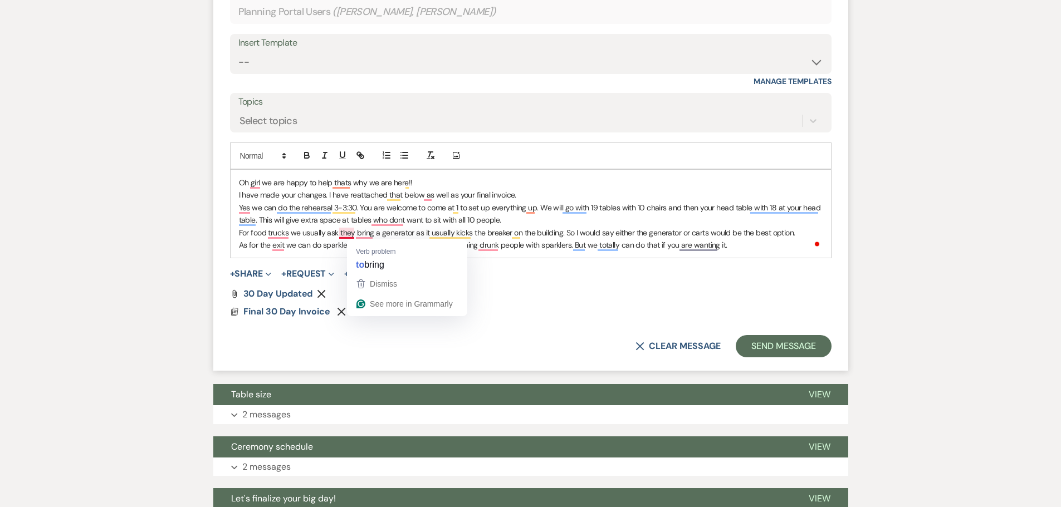
click at [354, 235] on p "For food trucks we usually ask they bring a generator as it usually kicks the b…" at bounding box center [531, 233] width 584 height 12
click at [756, 249] on p "As for the exit we can do sparklers... Ill be honest its not my favorite thing …" at bounding box center [531, 245] width 584 height 12
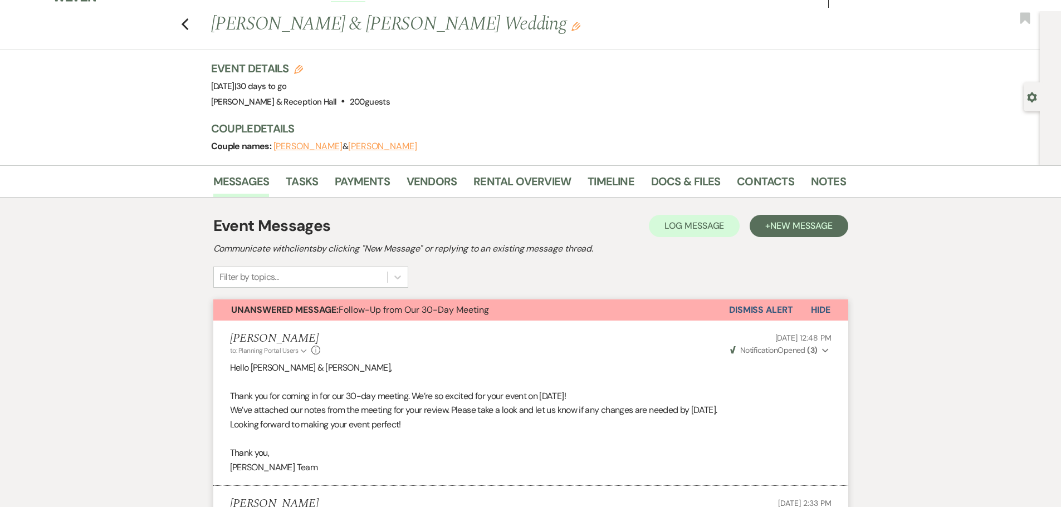
scroll to position [0, 0]
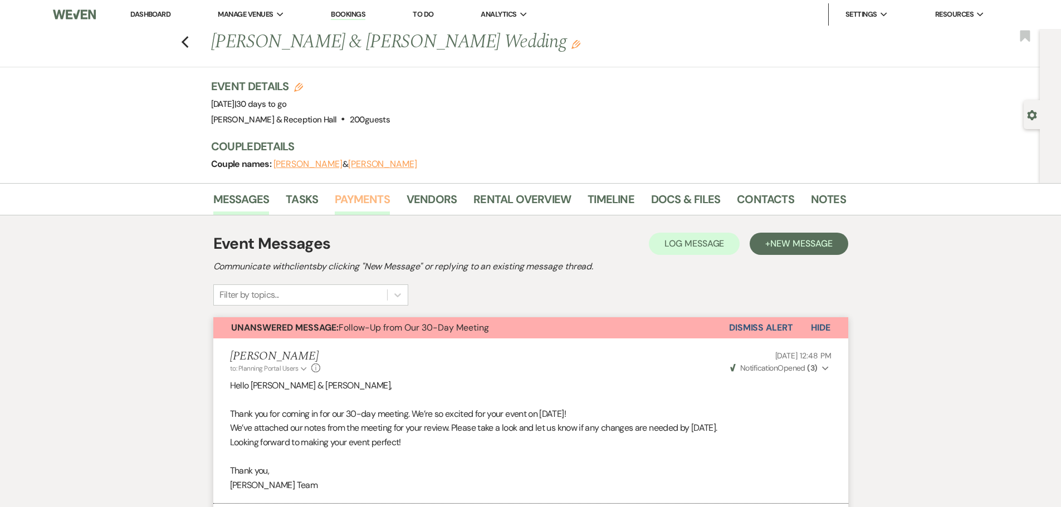
click at [360, 207] on link "Payments" at bounding box center [362, 202] width 55 height 25
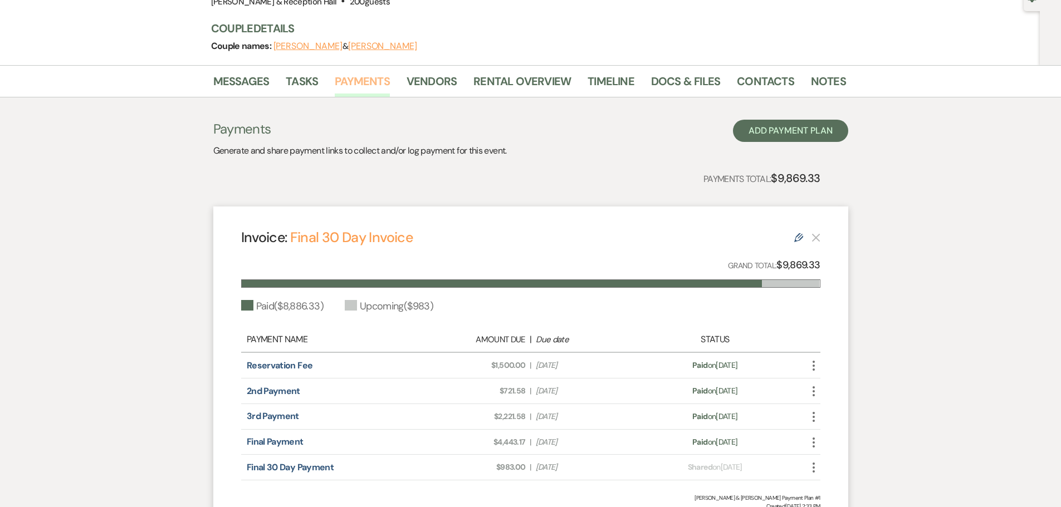
scroll to position [226, 0]
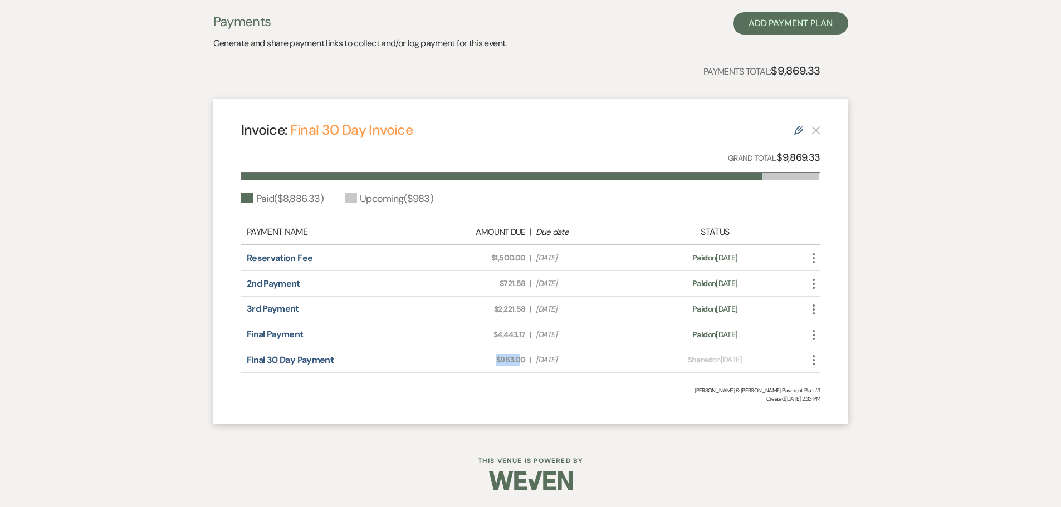
drag, startPoint x: 492, startPoint y: 358, endPoint x: 522, endPoint y: 363, distance: 29.8
click at [522, 363] on span "Amount Due: $983.00" at bounding box center [474, 360] width 102 height 12
click at [448, 360] on span "Amount Due: $983.00" at bounding box center [474, 360] width 102 height 12
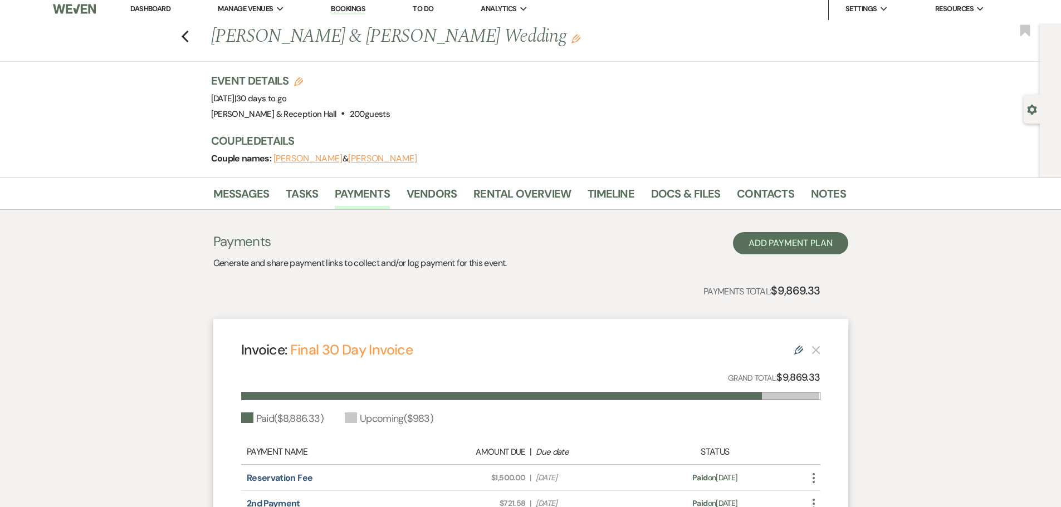
scroll to position [0, 0]
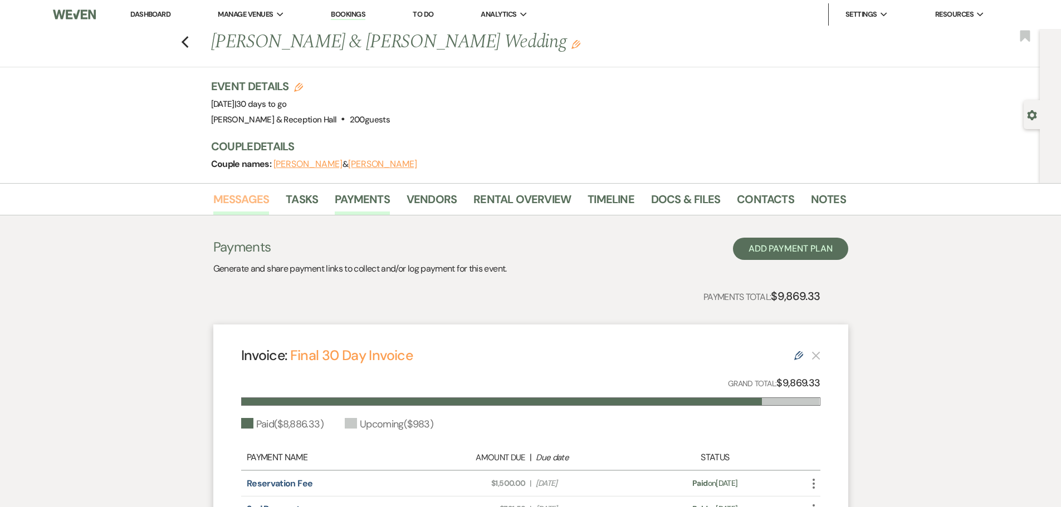
click at [267, 197] on link "Messages" at bounding box center [241, 202] width 56 height 25
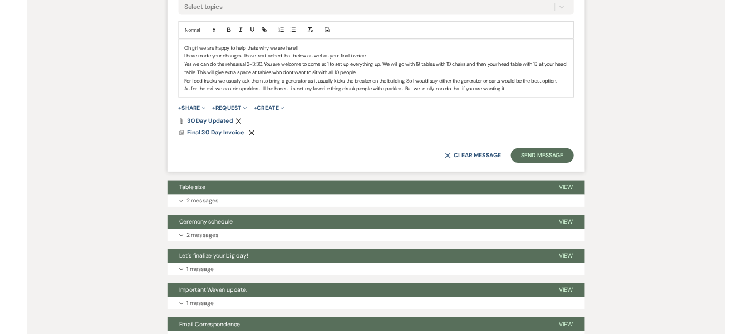
scroll to position [1051, 0]
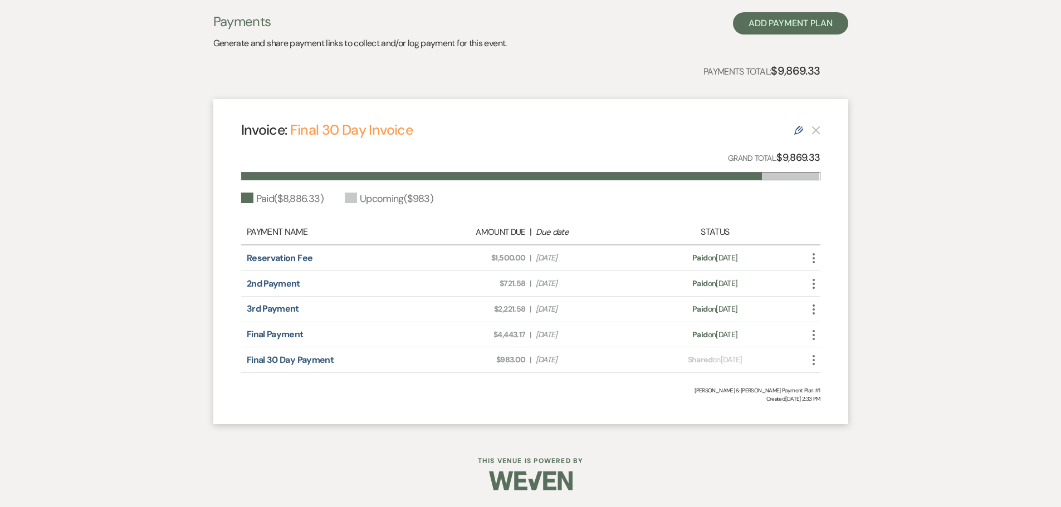
click at [814, 360] on use "button" at bounding box center [813, 360] width 2 height 10
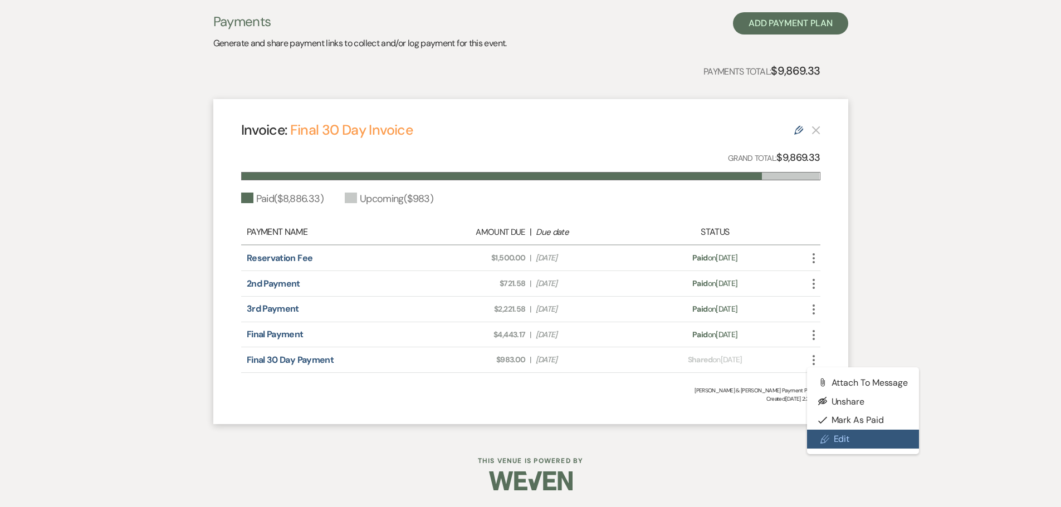
click at [842, 445] on link "Pencil Edit" at bounding box center [863, 439] width 112 height 19
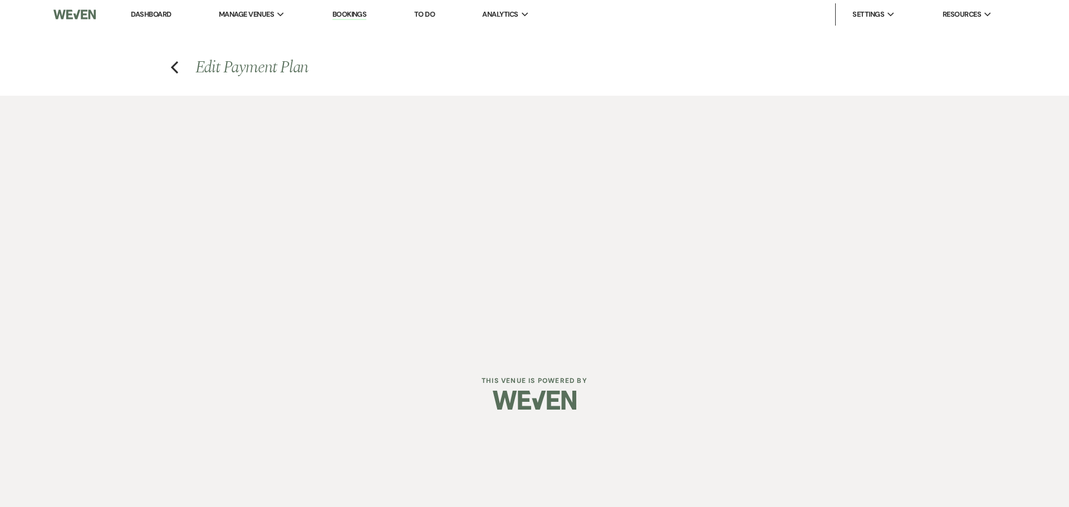
select select "26977"
select select "1"
select select "true"
select select "1"
select select "true"
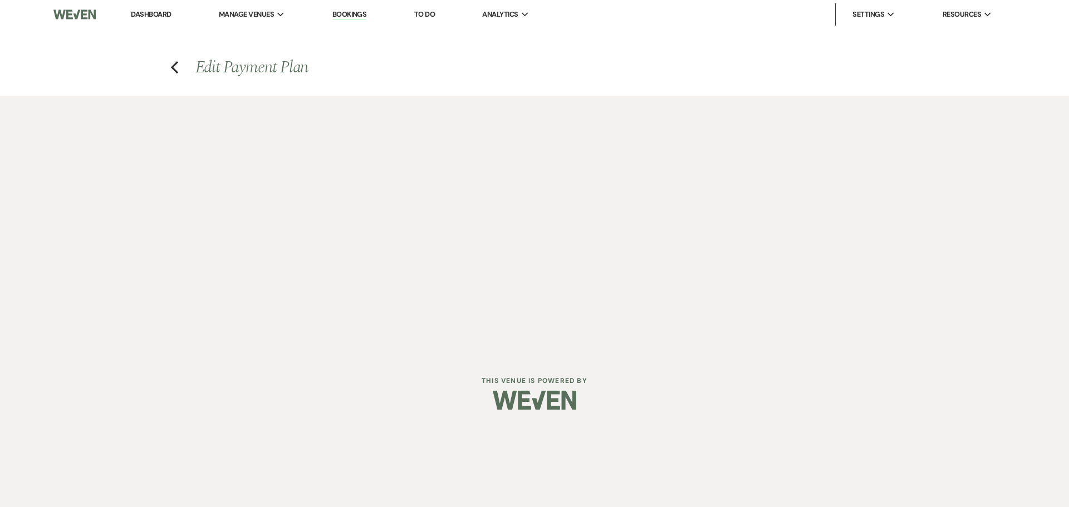
select select "1"
select select "true"
select select "1"
select select "true"
select select "2"
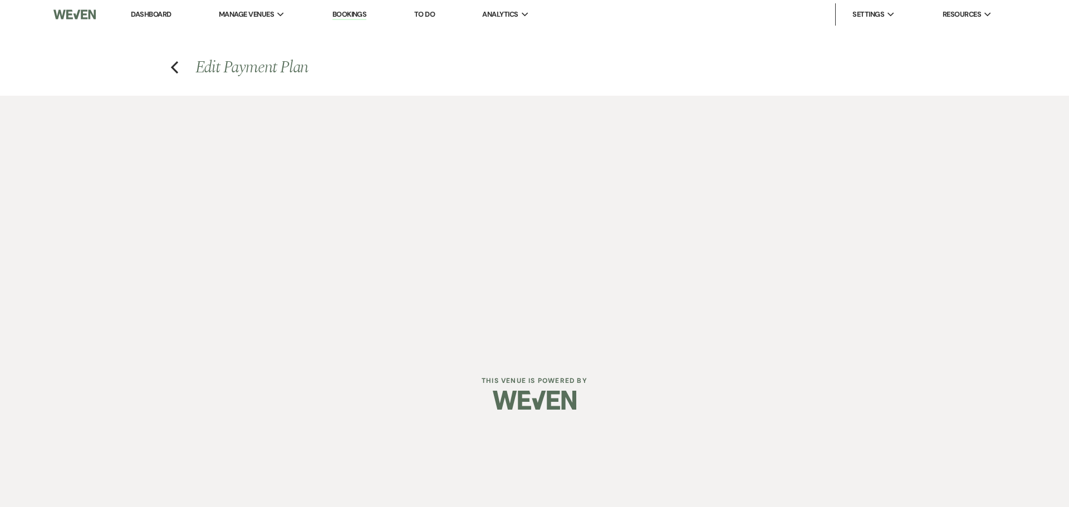
select select "flat"
select select "true"
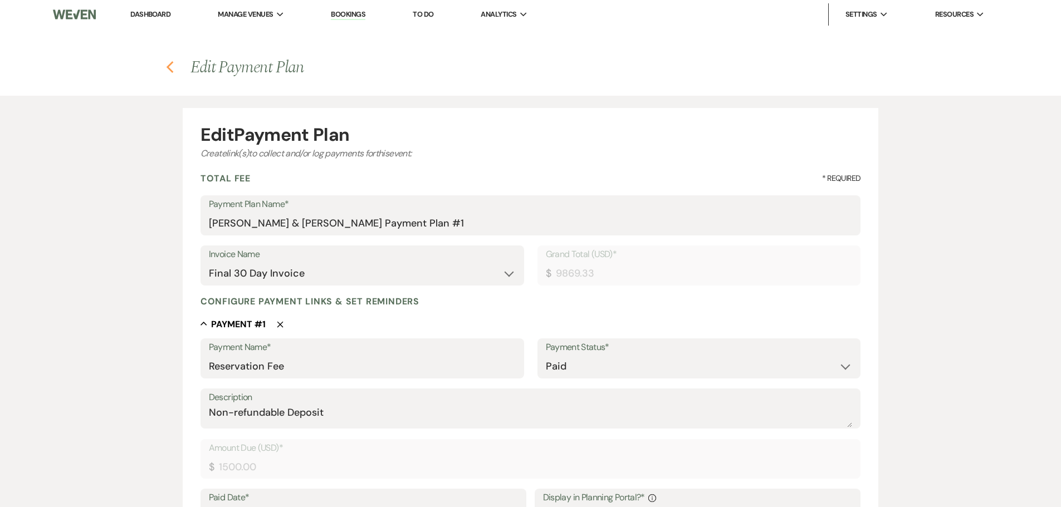
click at [170, 67] on icon "Previous" at bounding box center [170, 67] width 8 height 13
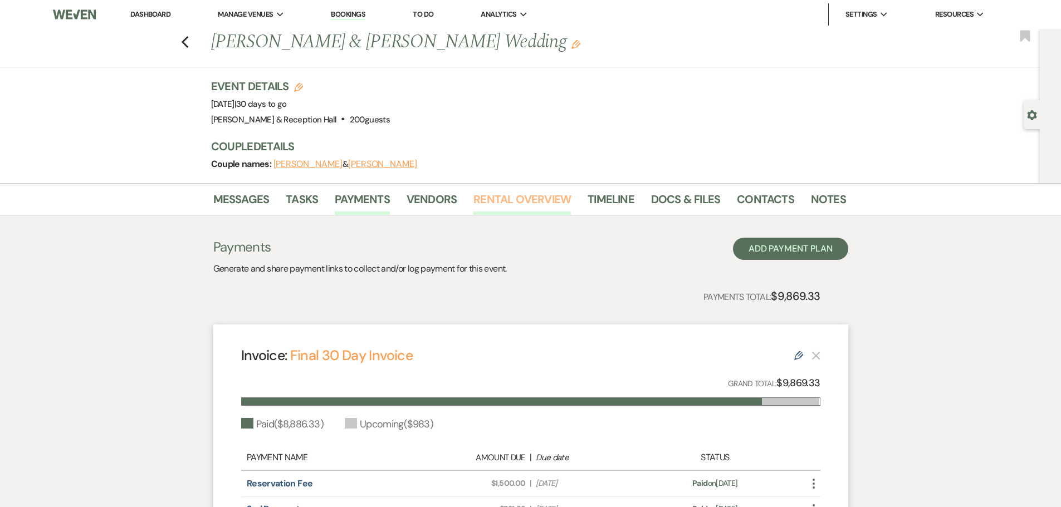
click at [513, 208] on link "Rental Overview" at bounding box center [521, 202] width 97 height 25
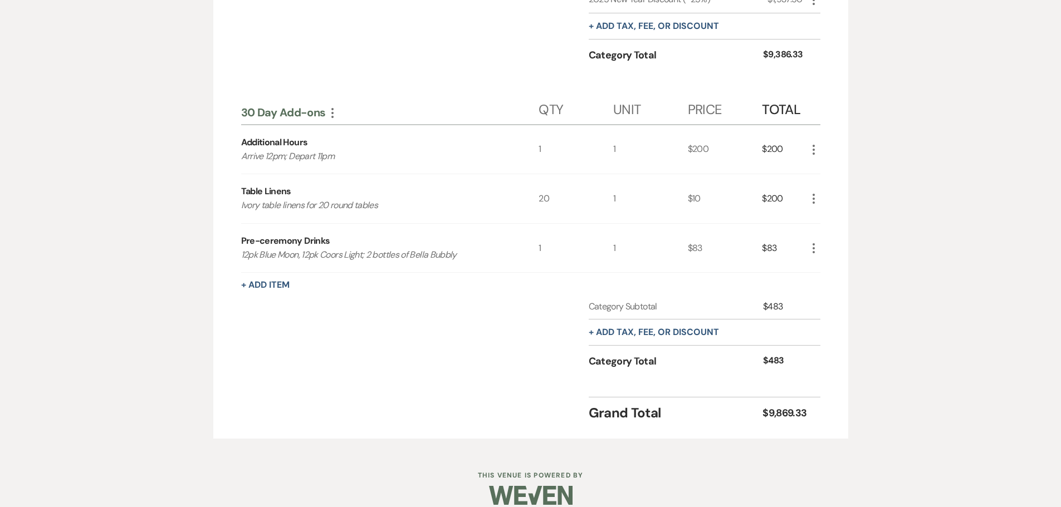
scroll to position [599, 0]
